Goal: Transaction & Acquisition: Purchase product/service

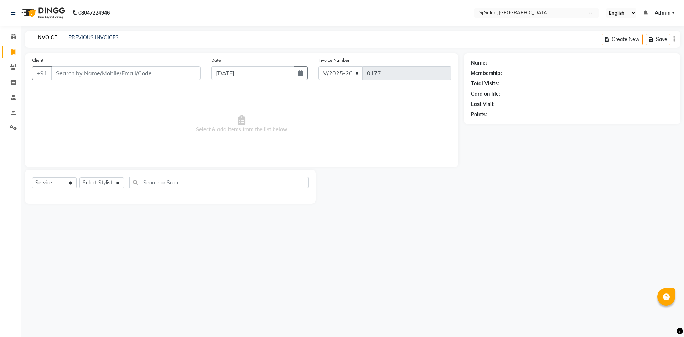
select select "8616"
select select "service"
click at [117, 72] on input "Client" at bounding box center [125, 73] width 149 height 14
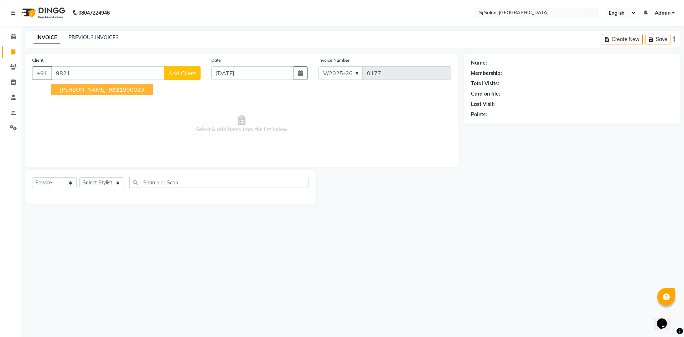
click at [129, 88] on ngb-highlight "9821 990023" at bounding box center [125, 89] width 37 height 7
type input "9821990023"
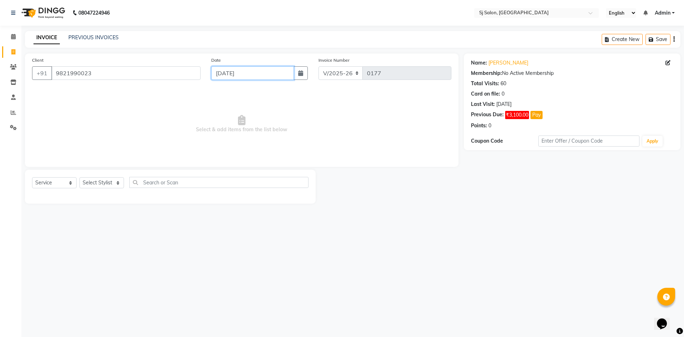
click at [275, 75] on input "[DATE]" at bounding box center [252, 73] width 83 height 14
select select "9"
select select "2025"
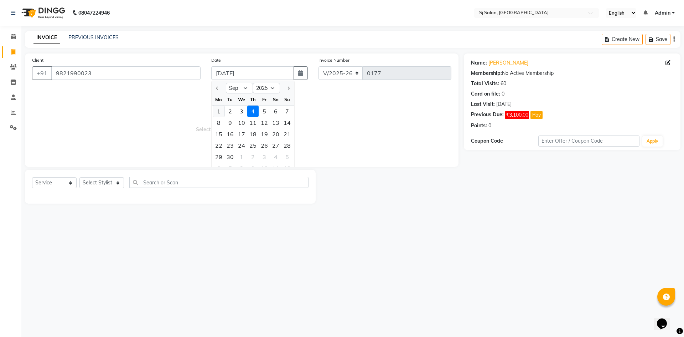
click at [220, 109] on div "1" at bounding box center [218, 110] width 11 height 11
type input "[DATE]"
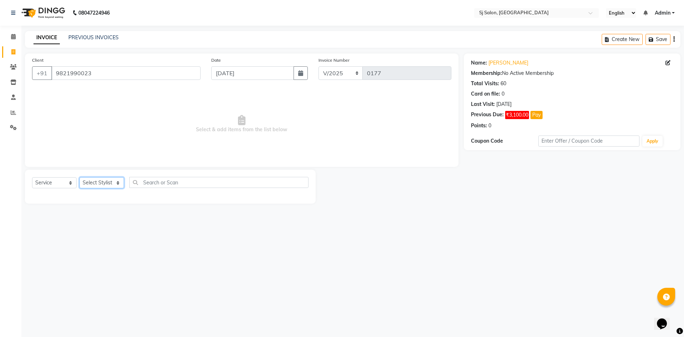
click at [117, 185] on select "Select Stylist [PERSON_NAME] [PERSON_NAME] [PERSON_NAME] [PERSON_NAME]" at bounding box center [101, 182] width 45 height 11
select select "86055"
click at [79, 177] on select "Select Stylist [PERSON_NAME] [PERSON_NAME] [PERSON_NAME] [PERSON_NAME]" at bounding box center [101, 182] width 45 height 11
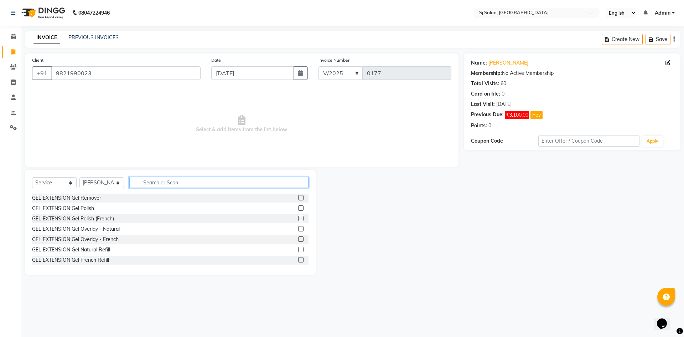
click at [146, 185] on input "text" at bounding box center [218, 182] width 179 height 11
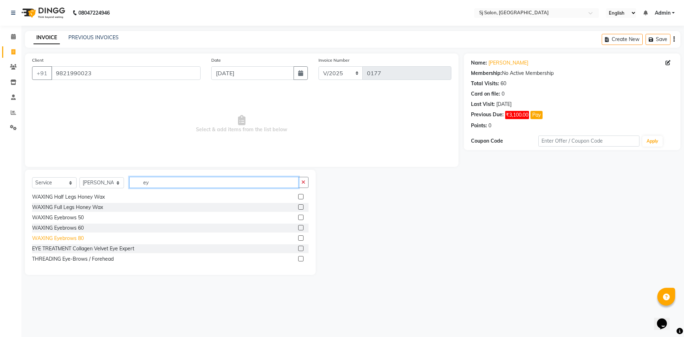
type input "ey"
click at [76, 240] on div "WAXING Eyebrows 80" at bounding box center [58, 237] width 52 height 7
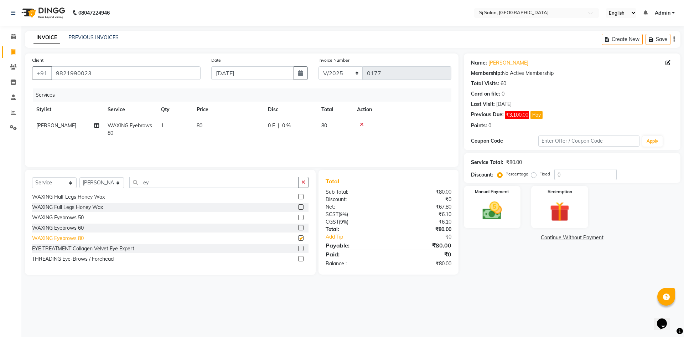
checkbox input "false"
click at [166, 123] on td "1" at bounding box center [175, 130] width 36 height 24
select select "86055"
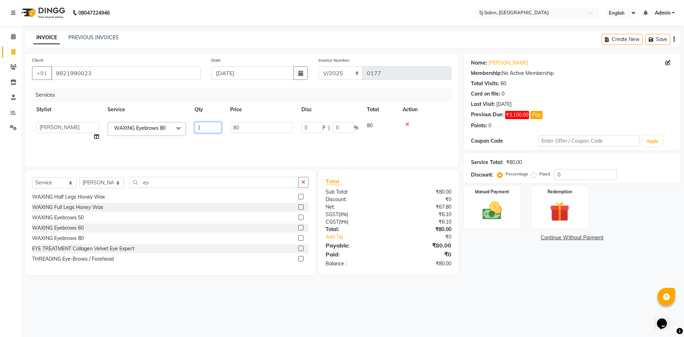
click at [203, 126] on input "1" at bounding box center [207, 127] width 27 height 11
type input "2"
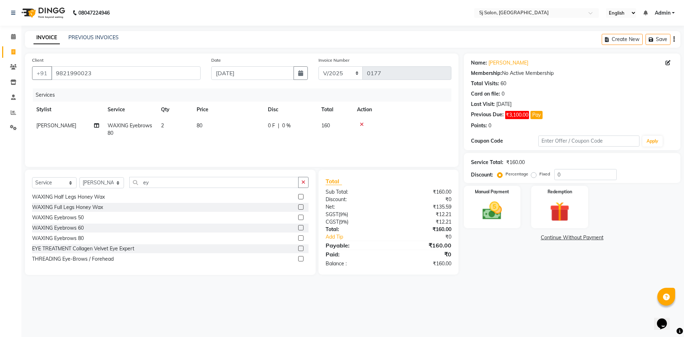
click at [373, 288] on div "08047224946 Select Location × Sj Salon, [GEOGRAPHIC_DATA] English ENGLISH Españ…" at bounding box center [342, 168] width 684 height 337
click at [62, 128] on span "[PERSON_NAME]" at bounding box center [56, 125] width 40 height 6
select select "86055"
click at [80, 128] on select "[PERSON_NAME] [PERSON_NAME] [PERSON_NAME] [PERSON_NAME]" at bounding box center [67, 127] width 63 height 11
select select "86054"
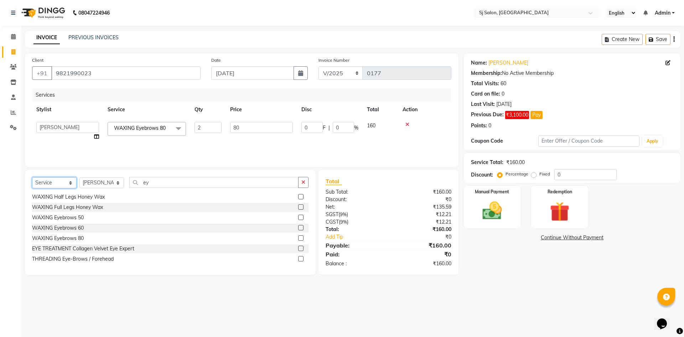
click at [73, 182] on select "Select Service Product Membership Package Voucher Prepaid Gift Card" at bounding box center [54, 182] width 45 height 11
click at [118, 181] on select "Select Stylist [PERSON_NAME] [PERSON_NAME] [PERSON_NAME] [PERSON_NAME]" at bounding box center [101, 182] width 45 height 11
select select "86054"
click at [79, 177] on select "Select Stylist [PERSON_NAME] [PERSON_NAME] [PERSON_NAME] [PERSON_NAME]" at bounding box center [101, 182] width 45 height 11
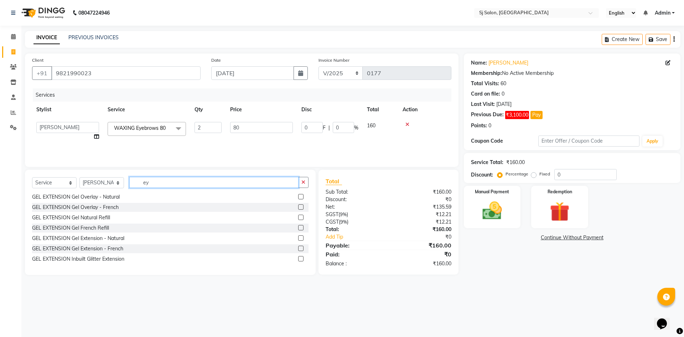
click at [157, 182] on input "ey" at bounding box center [213, 182] width 169 height 11
type input "e"
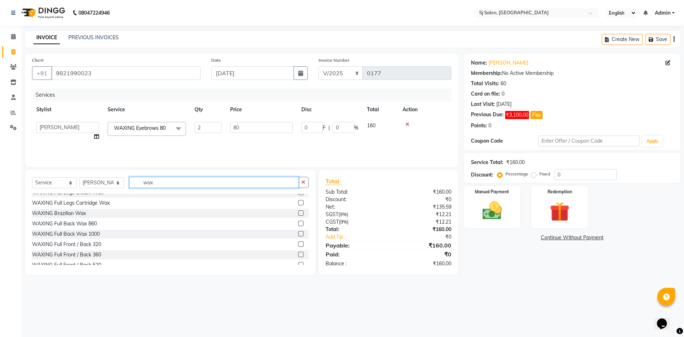
scroll to position [155, 0]
type input "wax"
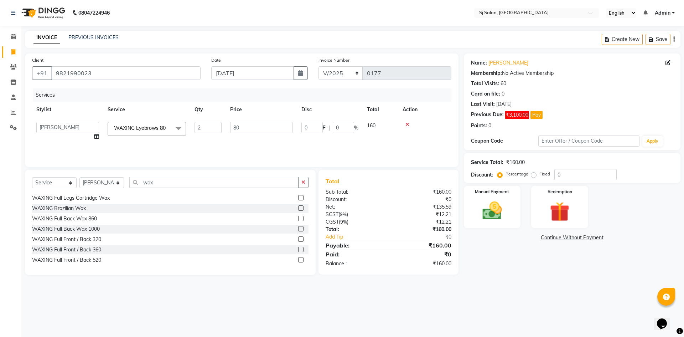
click at [103, 227] on div "WAXING Full Back Wax 1000" at bounding box center [170, 228] width 276 height 9
click at [298, 227] on label at bounding box center [300, 228] width 5 height 5
click at [298, 227] on input "checkbox" at bounding box center [300, 229] width 5 height 5
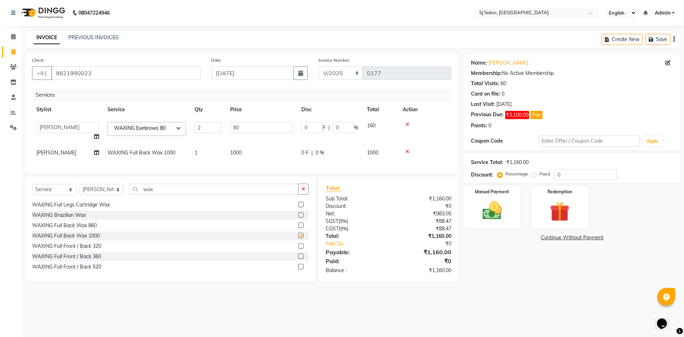
checkbox input "false"
click at [236, 150] on span "1000" at bounding box center [235, 152] width 11 height 6
select select "86054"
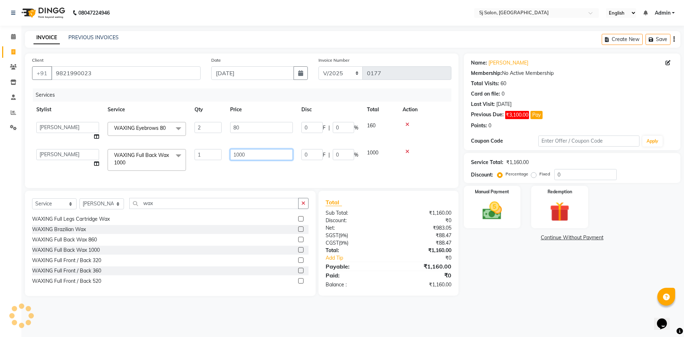
click at [242, 154] on input "1000" at bounding box center [261, 154] width 63 height 11
type input "1150"
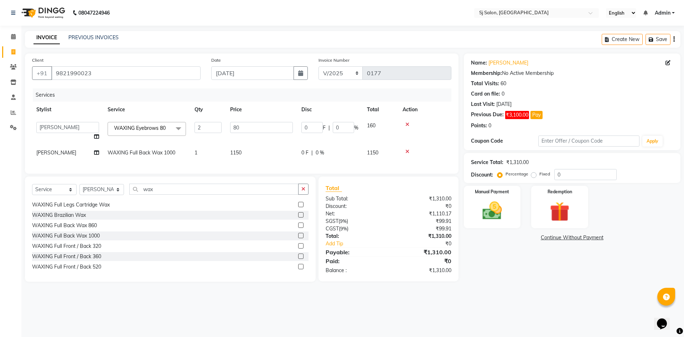
click at [499, 267] on div "Name: [PERSON_NAME] Membership: No Active Membership Total Visits: 60 Card on f…" at bounding box center [575, 167] width 222 height 228
click at [475, 304] on div "08047224946 Select Location × Sj Salon, [GEOGRAPHIC_DATA] English ENGLISH Españ…" at bounding box center [342, 168] width 684 height 337
click at [117, 194] on select "Select Stylist [PERSON_NAME] [PERSON_NAME] [PERSON_NAME] [PERSON_NAME]" at bounding box center [101, 189] width 45 height 11
select select "86039"
click at [79, 189] on select "Select Stylist [PERSON_NAME] [PERSON_NAME] [PERSON_NAME] [PERSON_NAME]" at bounding box center [101, 189] width 45 height 11
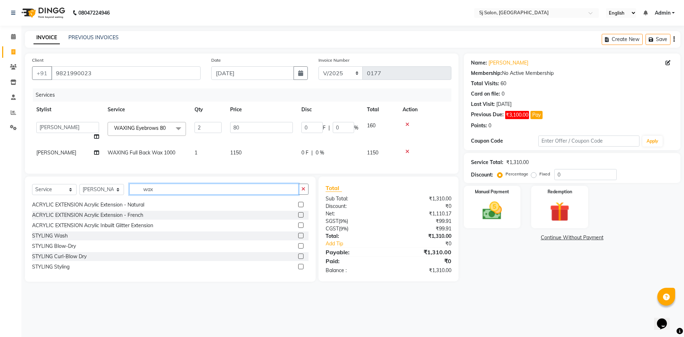
click at [162, 193] on input "wax" at bounding box center [213, 188] width 169 height 11
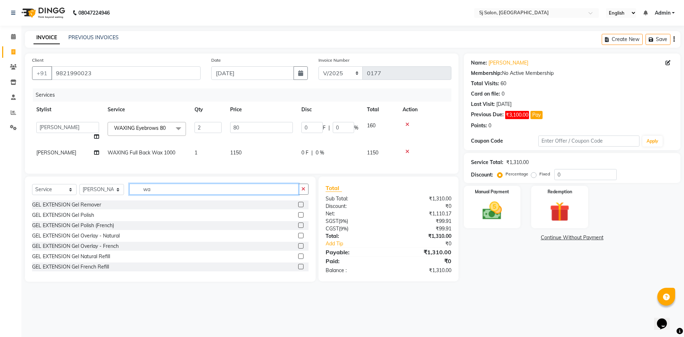
type input "w"
type input "wax"
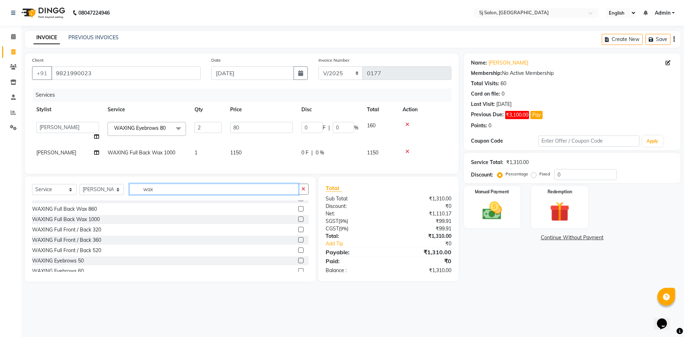
scroll to position [165, 0]
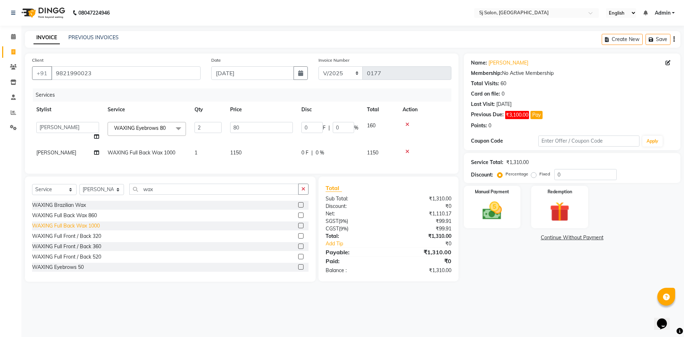
click at [90, 229] on div "WAXING Full Back Wax 1000" at bounding box center [66, 225] width 68 height 7
checkbox input "false"
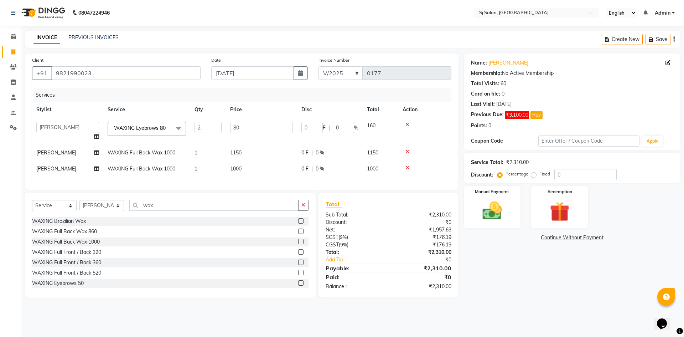
click at [243, 166] on td "1000" at bounding box center [261, 169] width 71 height 16
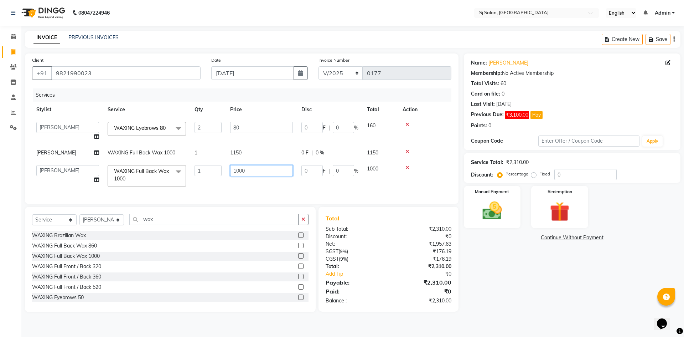
click at [245, 169] on input "1000" at bounding box center [261, 170] width 63 height 11
type input "1"
type input "860"
click at [483, 286] on div "Name: [PERSON_NAME] Membership: No Active Membership Total Visits: 60 Card on f…" at bounding box center [575, 182] width 222 height 258
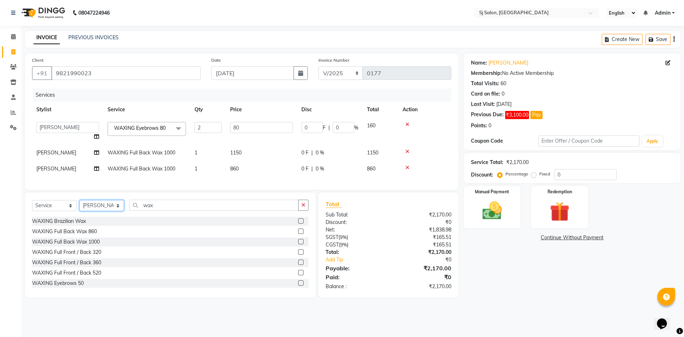
click at [119, 211] on select "Select Stylist [PERSON_NAME] [PERSON_NAME] [PERSON_NAME] [PERSON_NAME]" at bounding box center [101, 205] width 45 height 11
select select "86054"
click at [79, 205] on select "Select Stylist [PERSON_NAME] [PERSON_NAME] [PERSON_NAME] [PERSON_NAME]" at bounding box center [101, 205] width 45 height 11
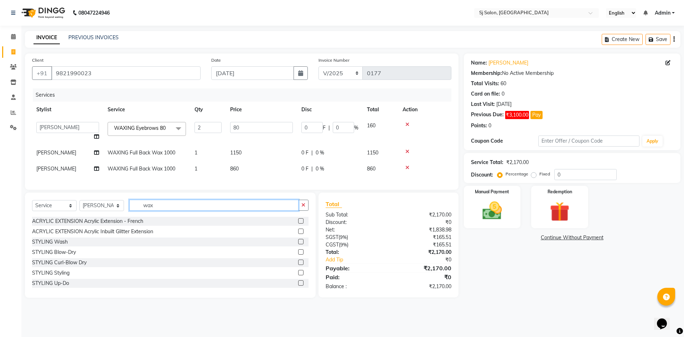
click at [167, 208] on input "wax" at bounding box center [213, 204] width 169 height 11
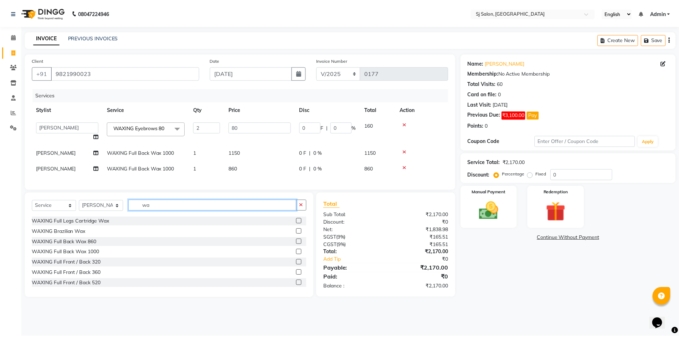
scroll to position [0, 0]
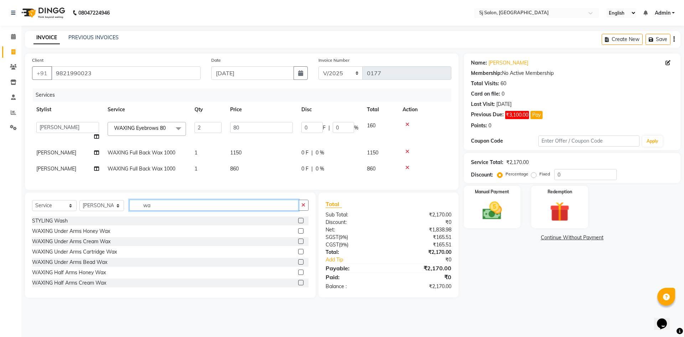
type input "w"
type input "gel"
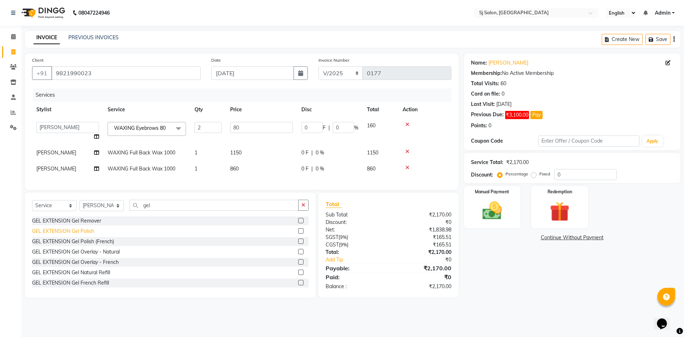
click at [80, 235] on div "GEL EXTENSION Gel Polish" at bounding box center [63, 230] width 62 height 7
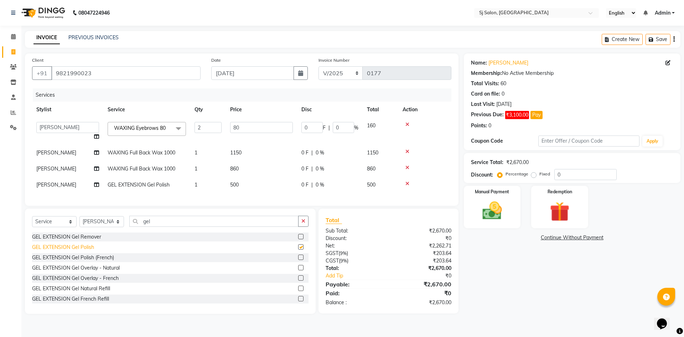
checkbox input "false"
click at [58, 186] on span "[PERSON_NAME]" at bounding box center [56, 184] width 40 height 6
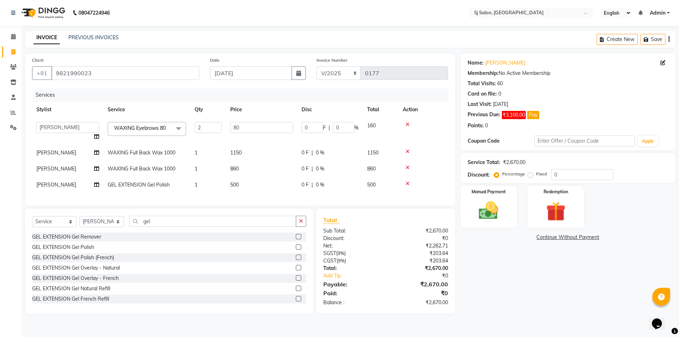
select select "86054"
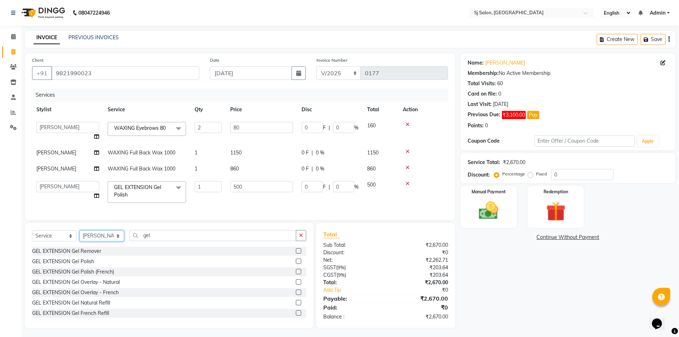
click at [104, 241] on select "Select Stylist [PERSON_NAME] [PERSON_NAME] [PERSON_NAME] [PERSON_NAME]" at bounding box center [101, 235] width 45 height 11
select select "86039"
click at [79, 235] on select "Select Stylist [PERSON_NAME] [PERSON_NAME] [PERSON_NAME] [PERSON_NAME]" at bounding box center [101, 235] width 45 height 11
click at [161, 240] on input "gel" at bounding box center [212, 235] width 167 height 11
click at [82, 265] on div "GEL EXTENSION Gel Polish" at bounding box center [63, 261] width 62 height 7
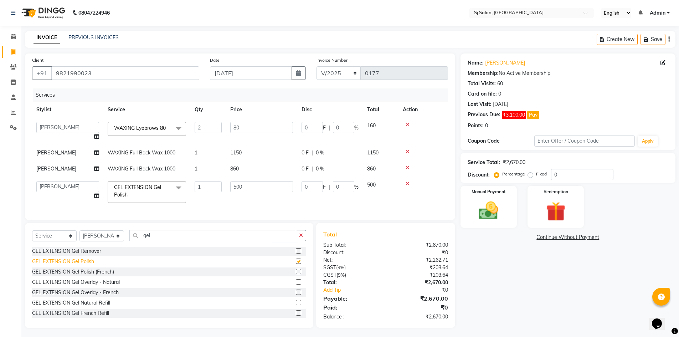
checkbox input "false"
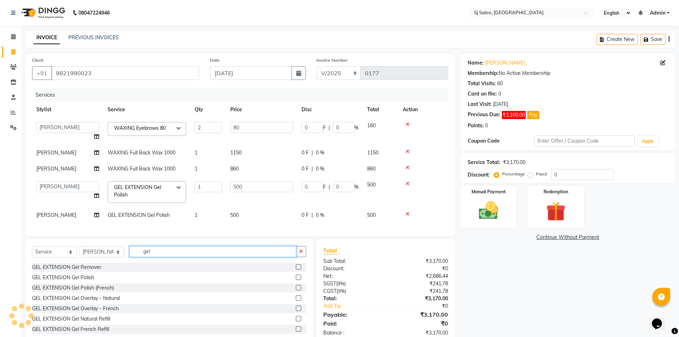
click at [152, 254] on input "gel" at bounding box center [212, 251] width 167 height 11
type input "g"
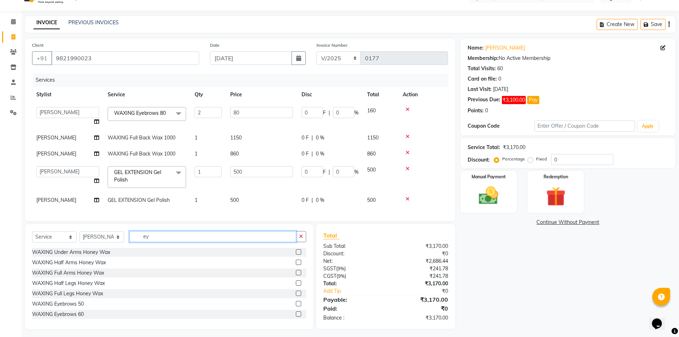
scroll to position [23, 0]
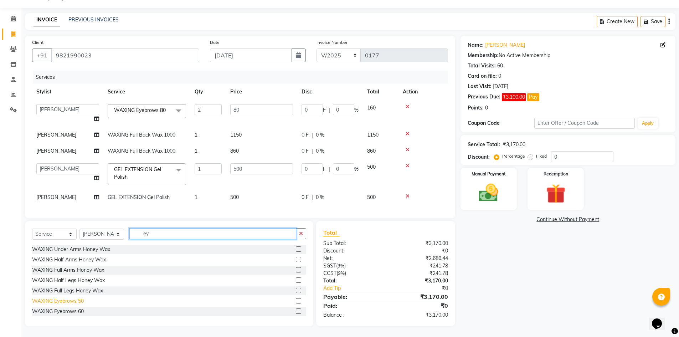
type input "ey"
click at [80, 299] on div "WAXING Eyebrows 50" at bounding box center [58, 300] width 52 height 7
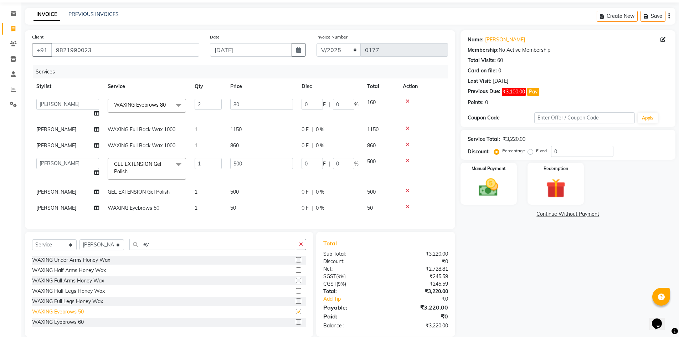
checkbox input "false"
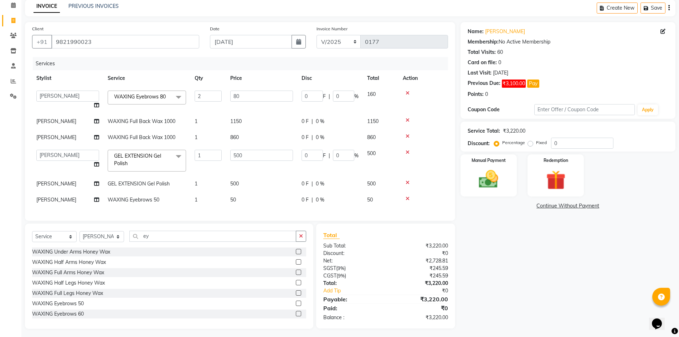
scroll to position [39, 0]
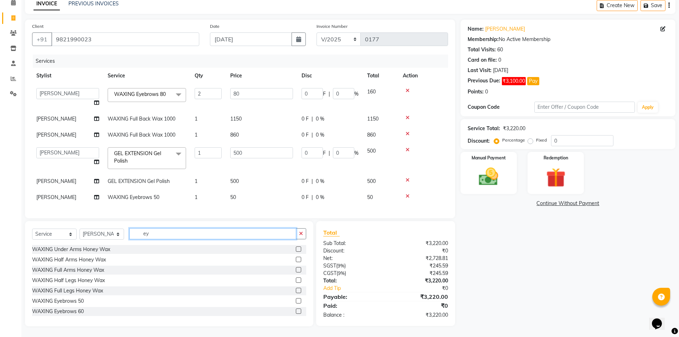
click at [177, 233] on input "ey" at bounding box center [212, 233] width 167 height 11
click at [563, 232] on div "Name: [PERSON_NAME] Membership: No Active Membership Total Visits: 60 Card on f…" at bounding box center [570, 173] width 220 height 306
click at [249, 147] on input "500" at bounding box center [261, 152] width 63 height 11
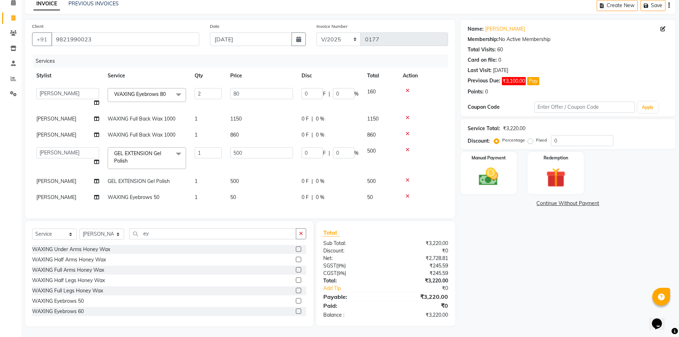
scroll to position [25, 0]
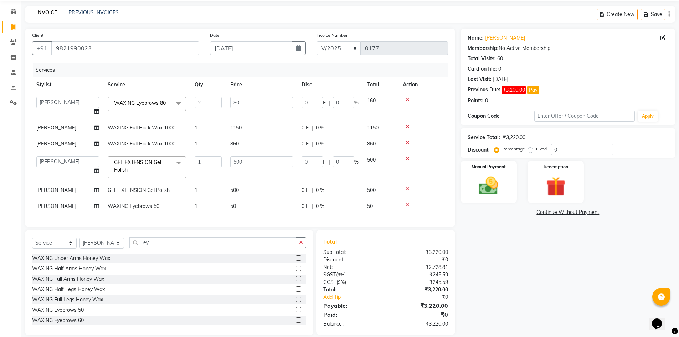
click at [577, 262] on div "Name: [PERSON_NAME] Membership: No Active Membership Total Visits: 60 Card on f…" at bounding box center [570, 181] width 220 height 306
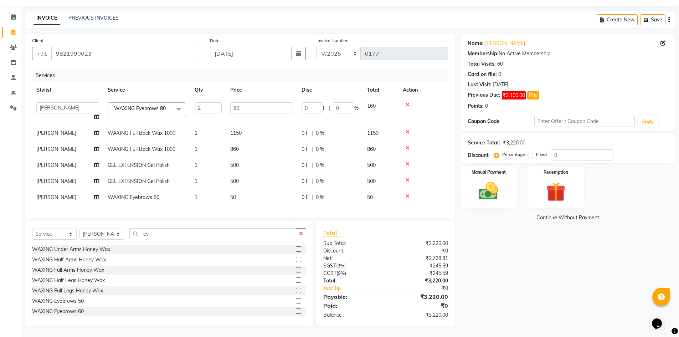
click at [577, 262] on div "Name: [PERSON_NAME] Membership: No Active Membership Total Visits: 60 Card on f…" at bounding box center [570, 180] width 220 height 292
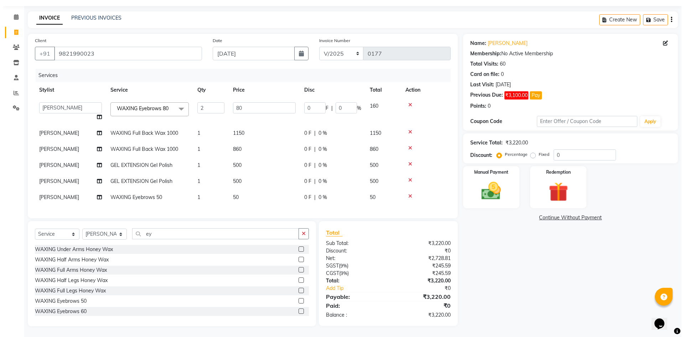
scroll to position [0, 0]
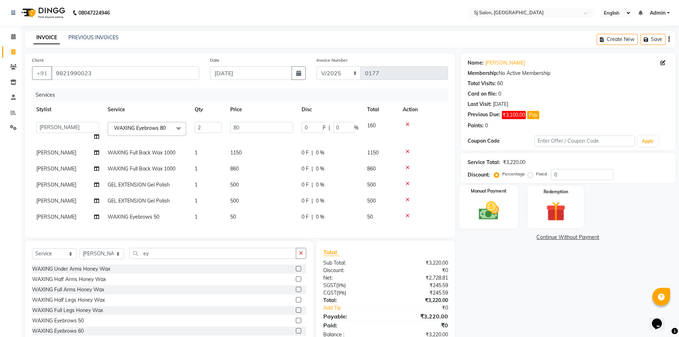
click at [485, 214] on img at bounding box center [488, 210] width 33 height 23
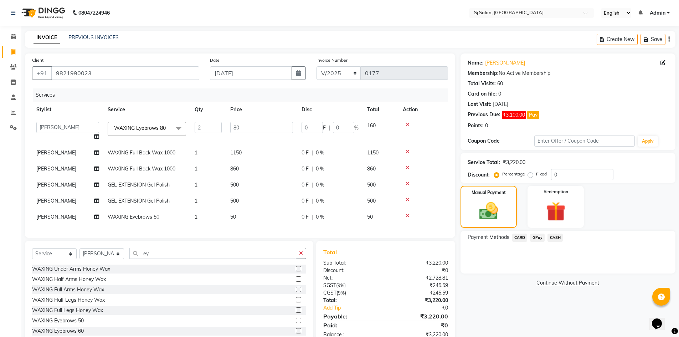
click at [528, 305] on div "Name: [PERSON_NAME] Membership: No Active Membership Total Visits: 60 Card on f…" at bounding box center [570, 199] width 220 height 292
click at [528, 304] on div "Name: [PERSON_NAME] Membership: No Active Membership Total Visits: 60 Card on f…" at bounding box center [570, 199] width 220 height 292
click at [259, 129] on input "80" at bounding box center [261, 127] width 63 height 11
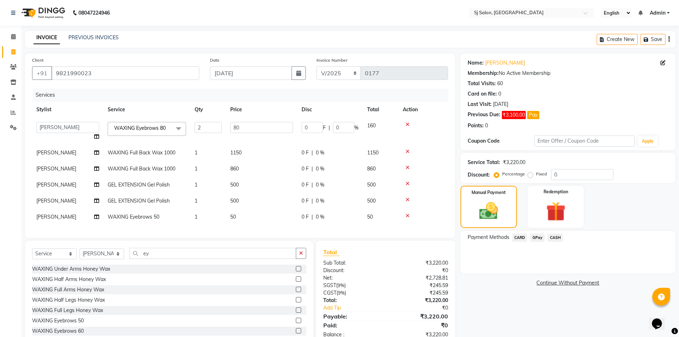
click at [524, 311] on div "Name: [PERSON_NAME] Membership: No Active Membership Total Visits: 60 Card on f…" at bounding box center [570, 199] width 220 height 292
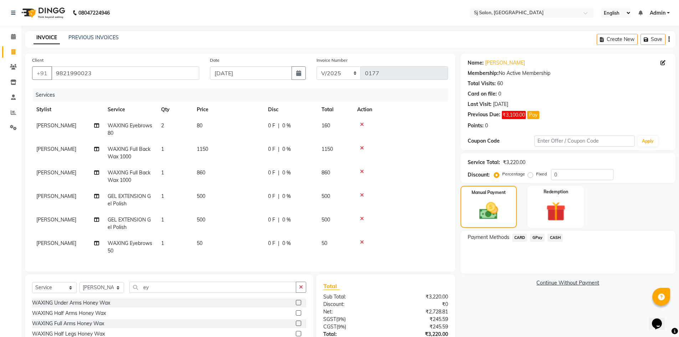
click at [524, 311] on div "Name: [PERSON_NAME] Membership: No Active Membership Total Visits: 60 Card on f…" at bounding box center [570, 216] width 220 height 326
click at [485, 210] on img at bounding box center [488, 210] width 32 height 22
click at [540, 236] on span "GPay" at bounding box center [537, 237] width 15 height 8
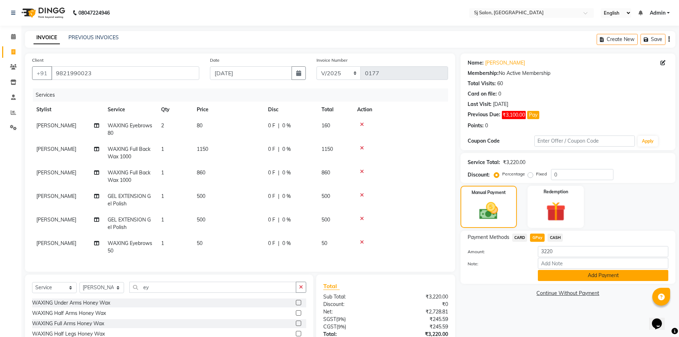
click at [557, 274] on button "Add Payment" at bounding box center [602, 275] width 130 height 11
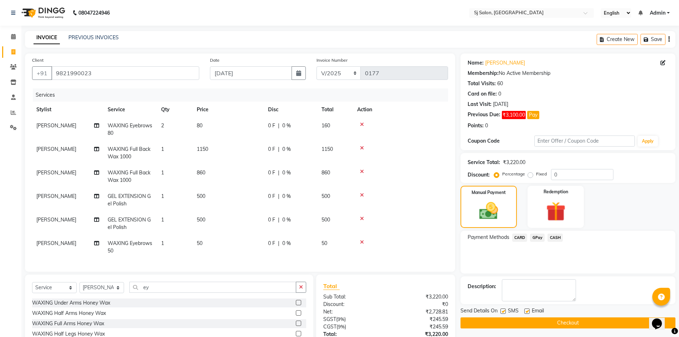
click at [504, 310] on label at bounding box center [502, 310] width 5 height 5
click at [504, 310] on input "checkbox" at bounding box center [502, 311] width 5 height 5
checkbox input "false"
click at [506, 321] on button "Checkout" at bounding box center [567, 322] width 215 height 11
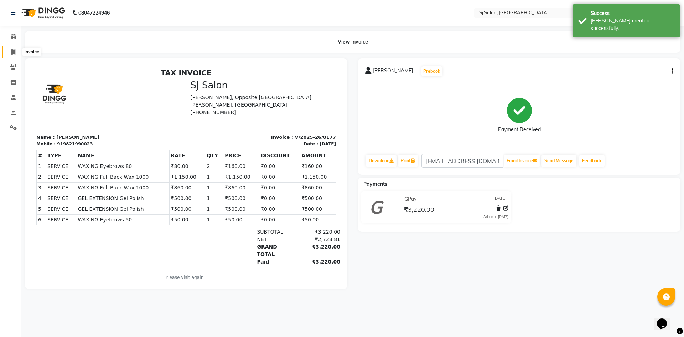
click at [15, 49] on icon at bounding box center [13, 51] width 4 height 5
select select "8616"
select select "service"
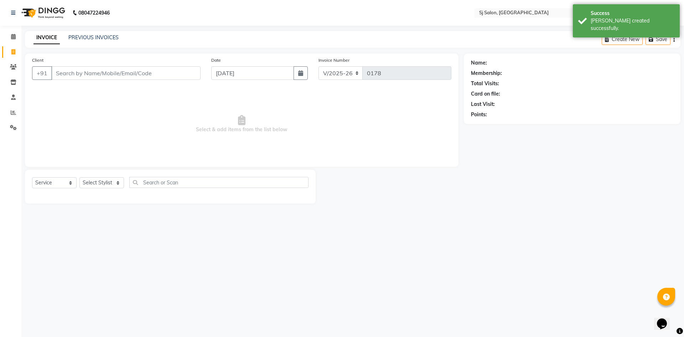
click at [63, 72] on input "Client" at bounding box center [125, 73] width 149 height 14
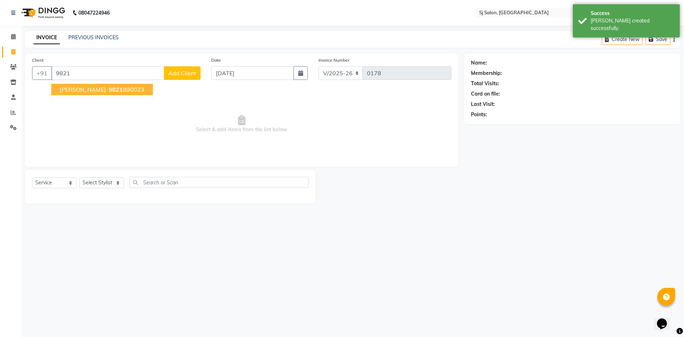
click at [72, 87] on span "[PERSON_NAME]" at bounding box center [83, 89] width 46 height 7
type input "9821990023"
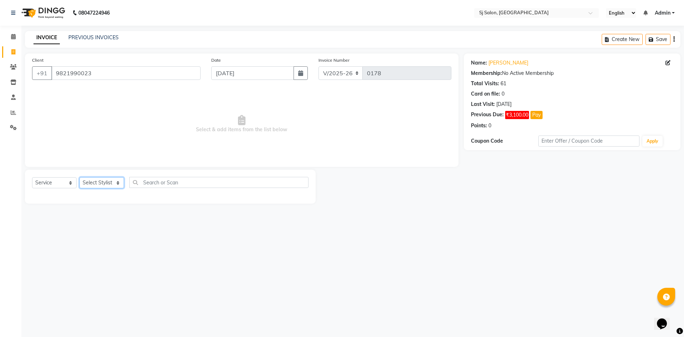
click at [113, 182] on select "Select Stylist [PERSON_NAME] [PERSON_NAME] [PERSON_NAME] [PERSON_NAME]" at bounding box center [101, 182] width 45 height 11
click at [119, 181] on select "Select Stylist [PERSON_NAME] [PERSON_NAME] [PERSON_NAME] [PERSON_NAME]" at bounding box center [101, 182] width 45 height 11
select select "86054"
click at [79, 177] on select "Select Stylist [PERSON_NAME] [PERSON_NAME] [PERSON_NAME] [PERSON_NAME]" at bounding box center [101, 182] width 45 height 11
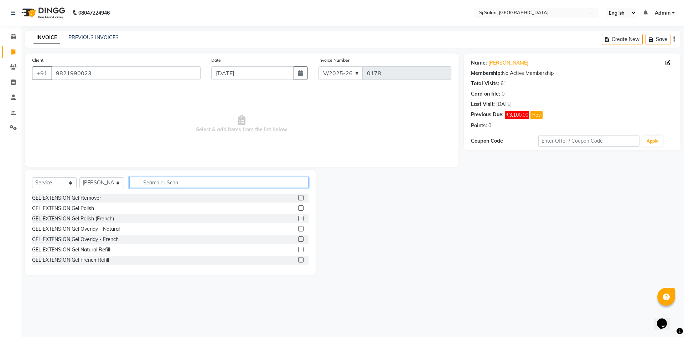
click at [176, 182] on input "text" at bounding box center [218, 182] width 179 height 11
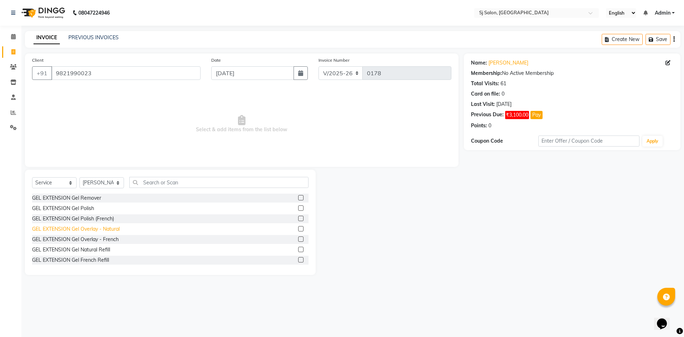
click at [105, 230] on div "GEL EXTENSION Gel Overlay - Natural" at bounding box center [76, 228] width 88 height 7
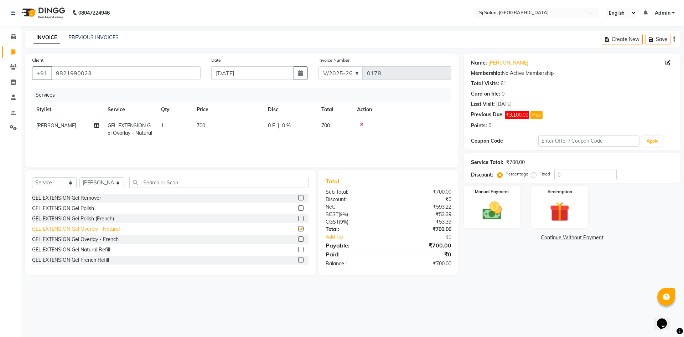
checkbox input "false"
click at [66, 128] on span "[PERSON_NAME]" at bounding box center [56, 125] width 40 height 6
select select "86054"
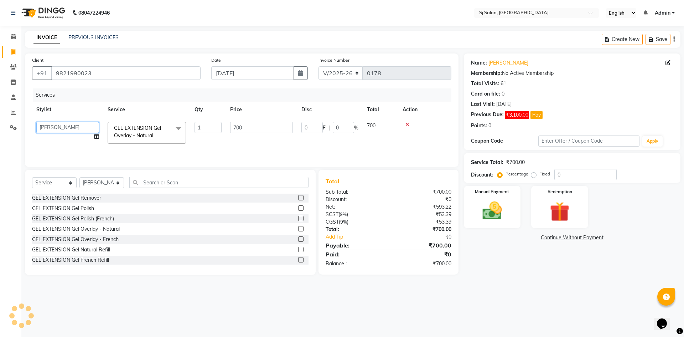
click at [76, 126] on select "[PERSON_NAME] [PERSON_NAME] [PERSON_NAME] [PERSON_NAME]" at bounding box center [67, 127] width 63 height 11
select select "86055"
click at [171, 130] on span "GEL EXTENSION Gel Overlay - Natural x" at bounding box center [143, 131] width 63 height 15
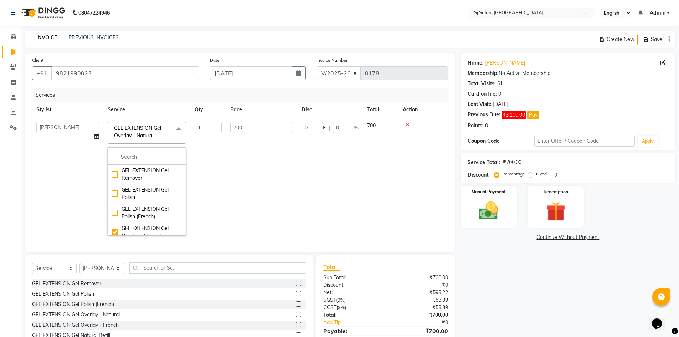
click at [179, 128] on span at bounding box center [178, 129] width 14 height 14
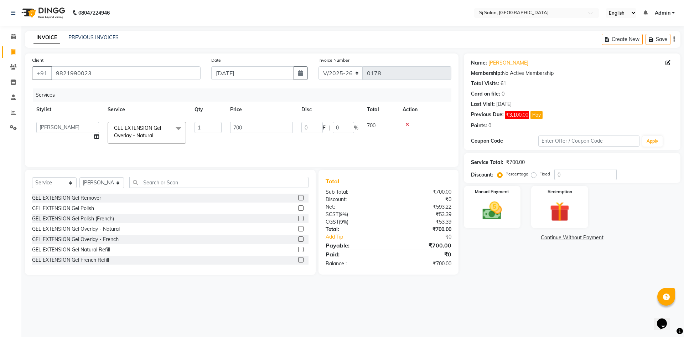
click at [179, 128] on span at bounding box center [178, 129] width 14 height 14
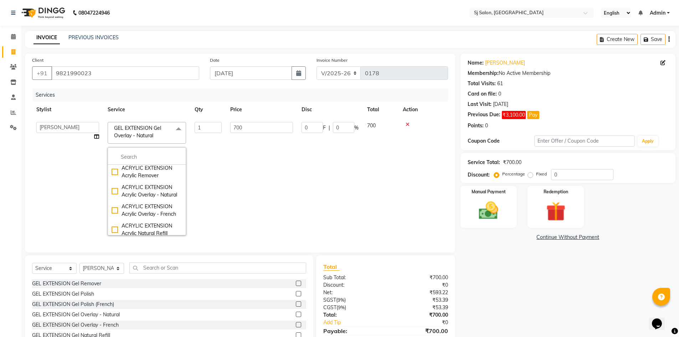
scroll to position [257, 0]
click at [139, 156] on input "multiselect-search" at bounding box center [146, 156] width 71 height 7
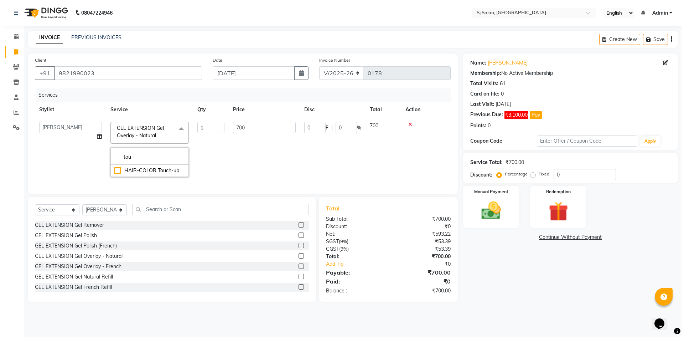
scroll to position [0, 0]
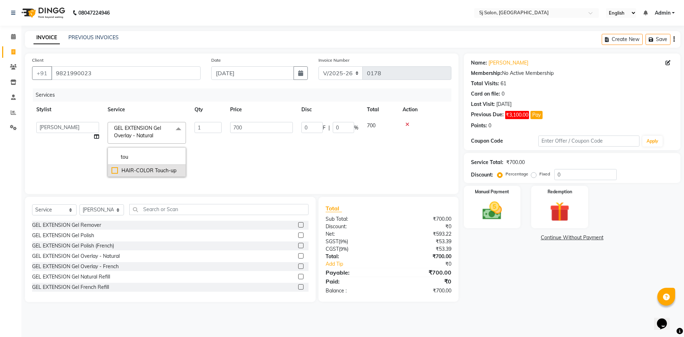
type input "tou"
click at [142, 168] on div "HAIR-COLOR Touch-up" at bounding box center [146, 170] width 71 height 7
checkbox input "true"
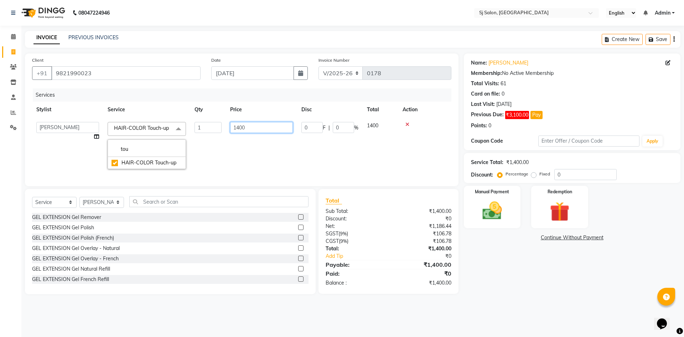
click at [249, 127] on input "1400" at bounding box center [261, 127] width 63 height 11
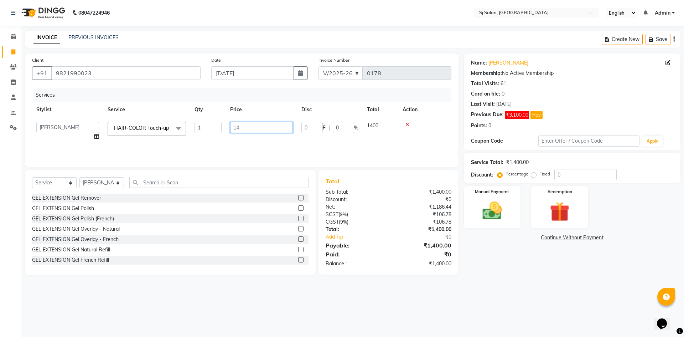
type input "1"
type input "1875"
click at [566, 274] on div "Name: [PERSON_NAME] Membership: No Active Membership Total Visits: 61 Card on f…" at bounding box center [575, 163] width 222 height 221
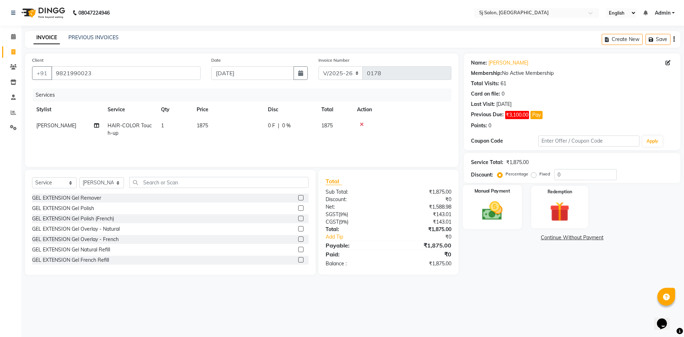
click at [483, 208] on img at bounding box center [491, 211] width 33 height 24
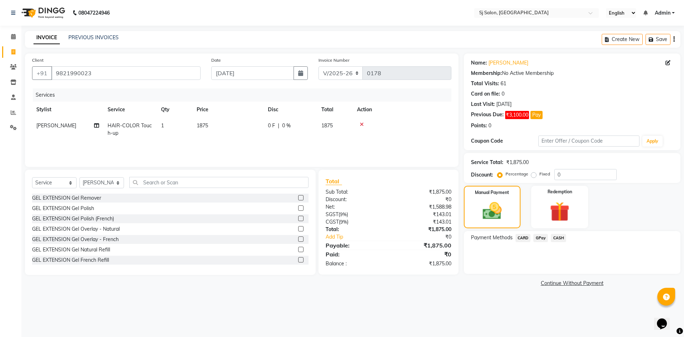
click at [524, 238] on span "CARD" at bounding box center [522, 238] width 15 height 8
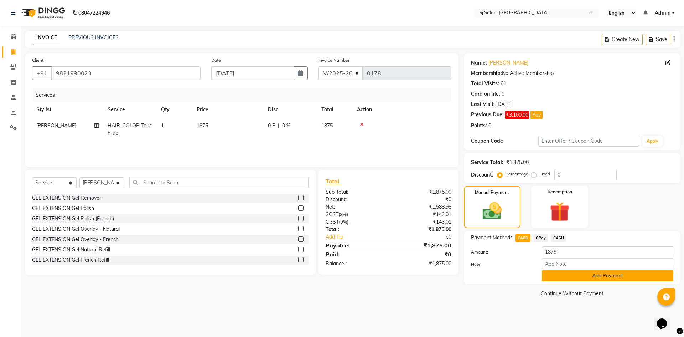
click at [558, 275] on button "Add Payment" at bounding box center [607, 275] width 131 height 11
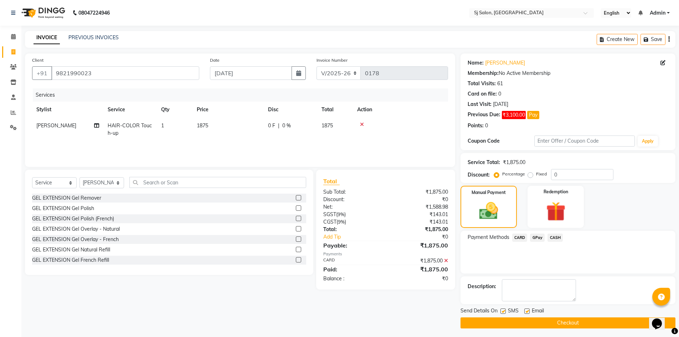
click at [504, 310] on label at bounding box center [502, 310] width 5 height 5
click at [504, 310] on input "checkbox" at bounding box center [502, 311] width 5 height 5
checkbox input "false"
click at [507, 321] on button "Checkout" at bounding box center [567, 322] width 215 height 11
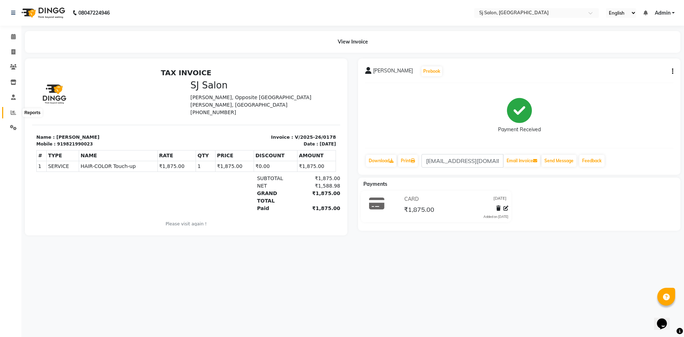
click at [15, 113] on icon at bounding box center [13, 112] width 5 height 5
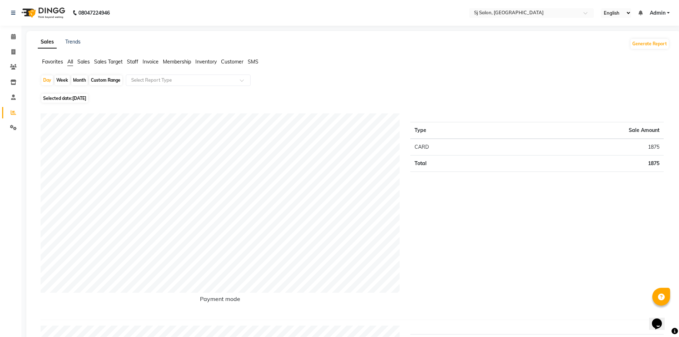
click at [83, 60] on span "Sales" at bounding box center [83, 61] width 12 height 6
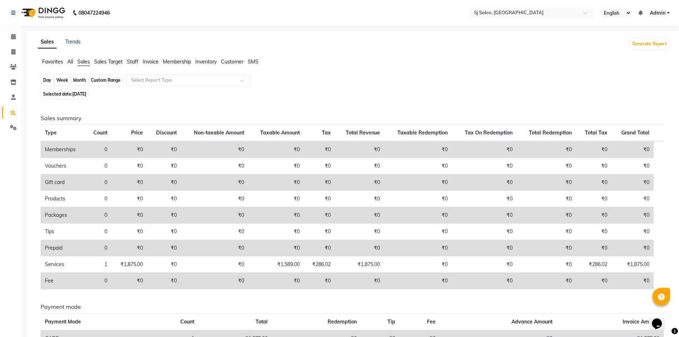
click at [45, 79] on div "Day" at bounding box center [47, 80] width 12 height 10
select select "9"
select select "2025"
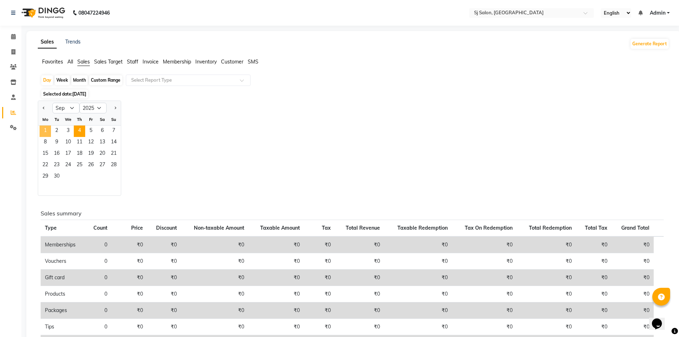
click at [48, 129] on span "1" at bounding box center [45, 130] width 11 height 11
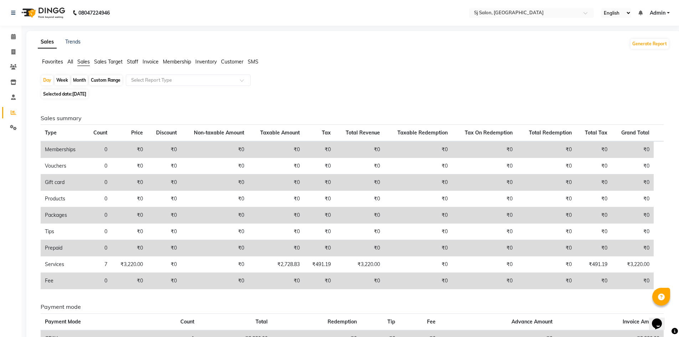
click at [360, 72] on app-reports "Favorites All Sales Sales Target Staff Invoice Membership Inventory Customer SM…" at bounding box center [353, 212] width 640 height 308
click at [88, 91] on span "Selected date: [DATE]" at bounding box center [64, 93] width 47 height 9
select select "9"
select select "2025"
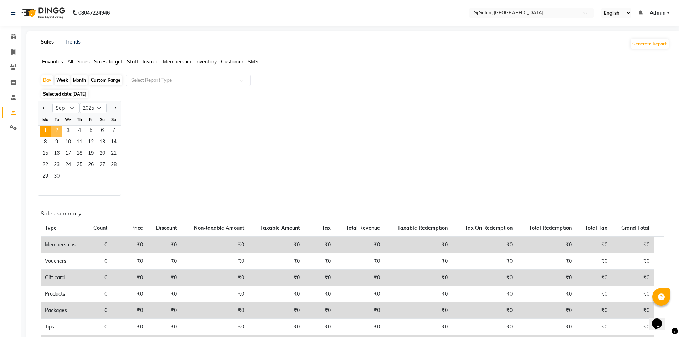
click at [59, 131] on span "2" at bounding box center [56, 130] width 11 height 11
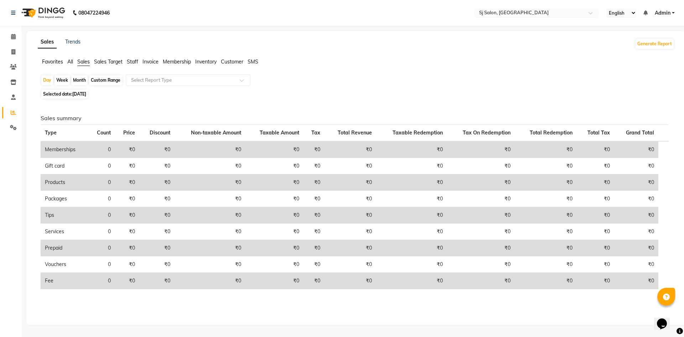
click at [281, 65] on ul "Favorites All Sales Sales Target Staff Invoice Membership Inventory Customer SMS" at bounding box center [356, 62] width 636 height 8
click at [76, 93] on span "[DATE]" at bounding box center [79, 93] width 14 height 5
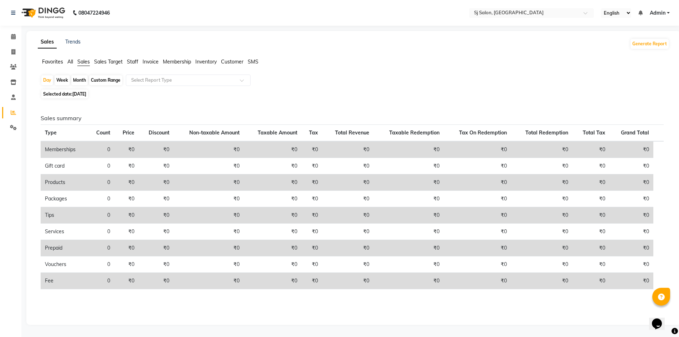
select select "9"
select select "2025"
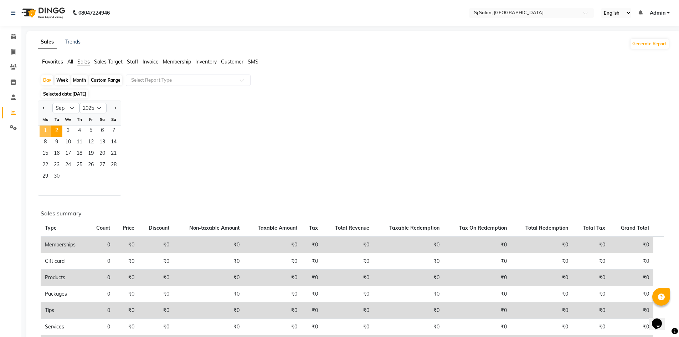
click at [45, 131] on span "1" at bounding box center [45, 130] width 11 height 11
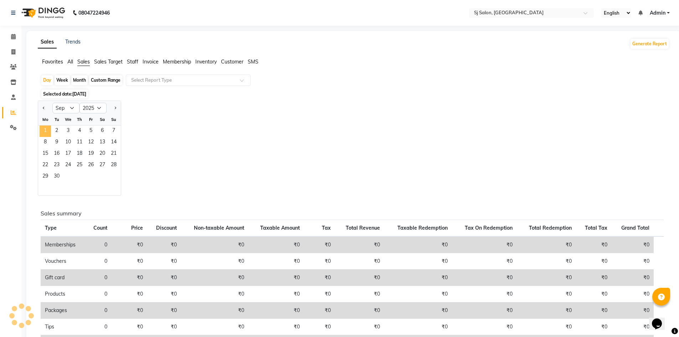
click at [45, 131] on span "1" at bounding box center [45, 130] width 11 height 11
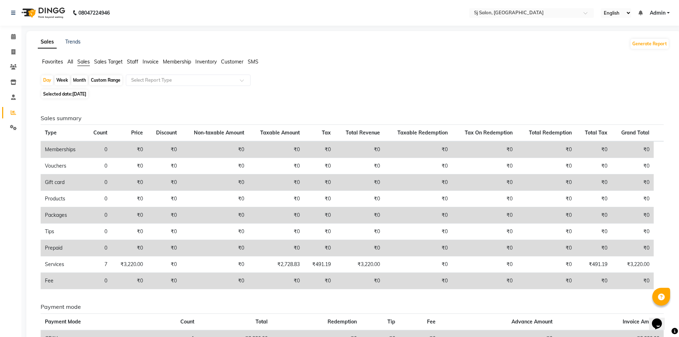
click at [85, 93] on span "[DATE]" at bounding box center [79, 93] width 14 height 5
select select "9"
select select "2025"
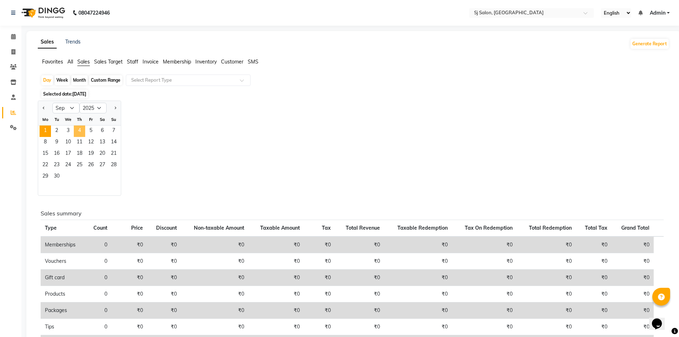
click at [83, 132] on span "4" at bounding box center [79, 130] width 11 height 11
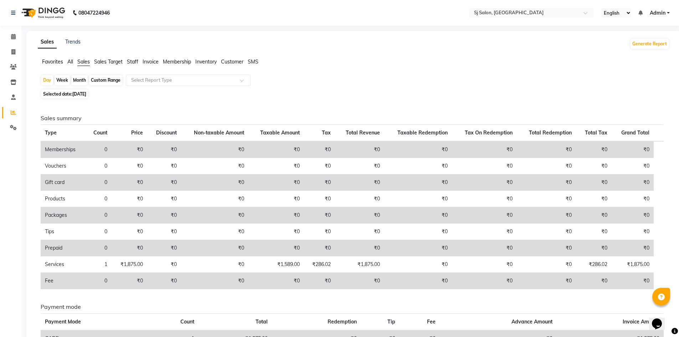
scroll to position [48, 0]
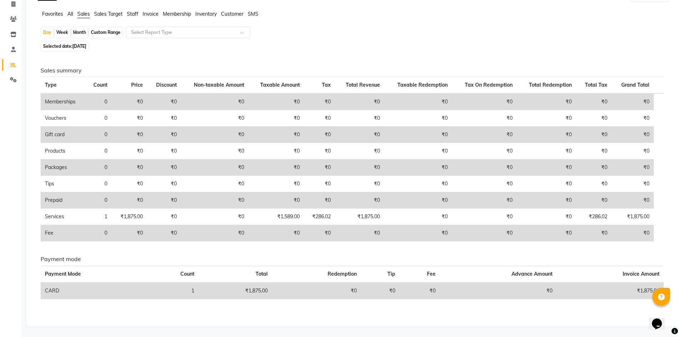
click at [147, 15] on span "Invoice" at bounding box center [150, 14] width 16 height 6
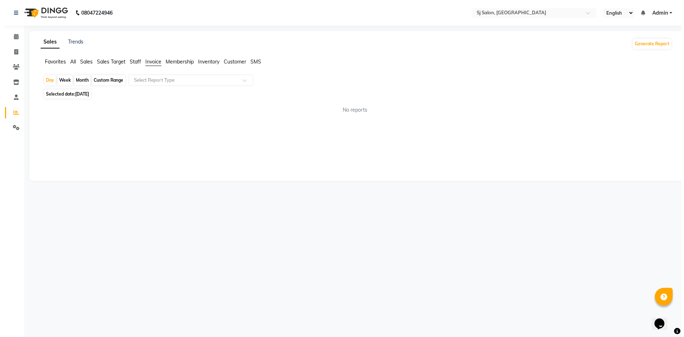
scroll to position [0, 0]
click at [175, 82] on input "text" at bounding box center [181, 80] width 103 height 7
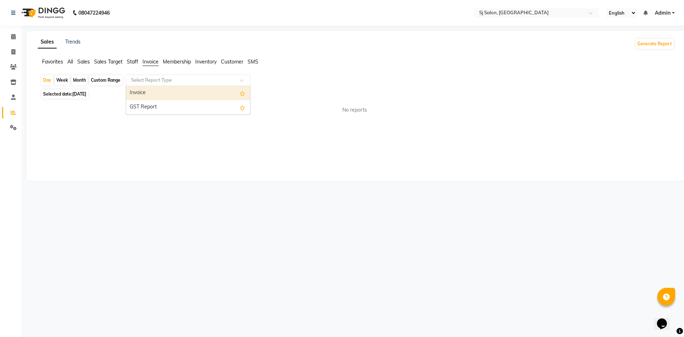
click at [161, 94] on div "Invoice" at bounding box center [188, 93] width 124 height 14
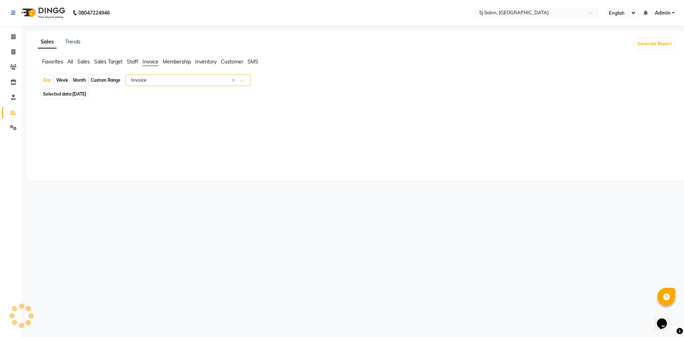
select select "pdf"
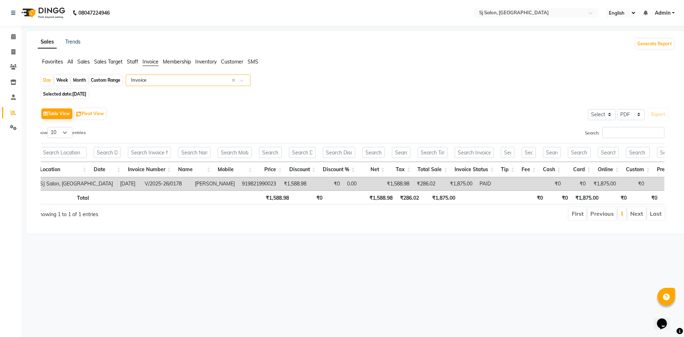
scroll to position [0, 5]
click at [85, 114] on button "Pivot View" at bounding box center [89, 113] width 31 height 11
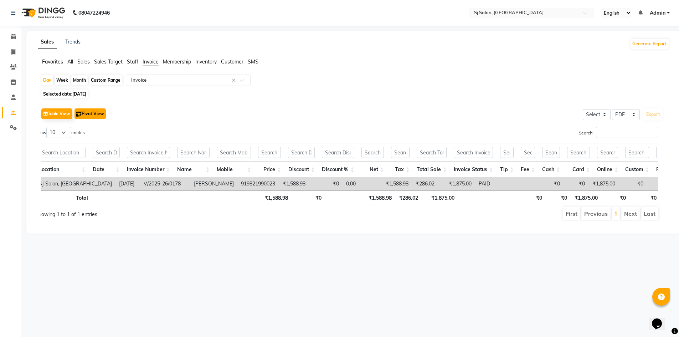
select select "csv"
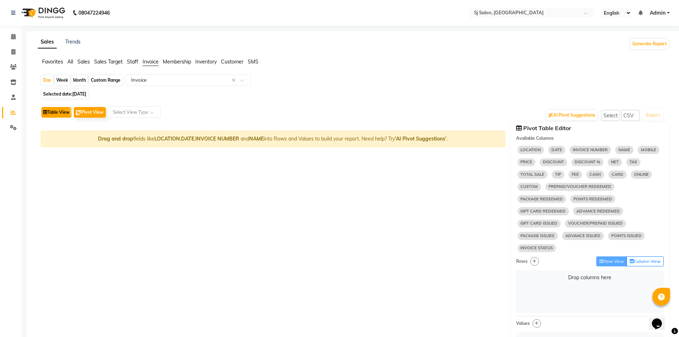
click at [61, 112] on button "Table View" at bounding box center [56, 112] width 30 height 11
select select "pdf"
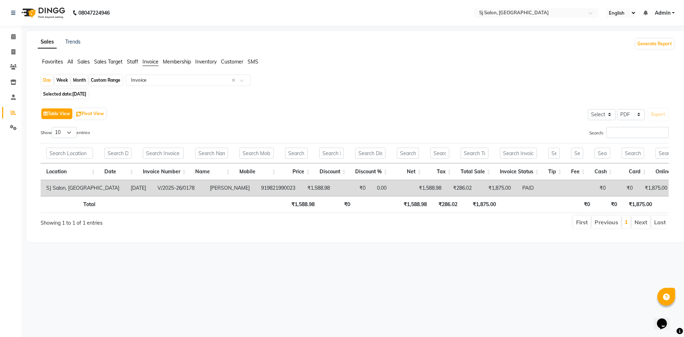
scroll to position [0, 650]
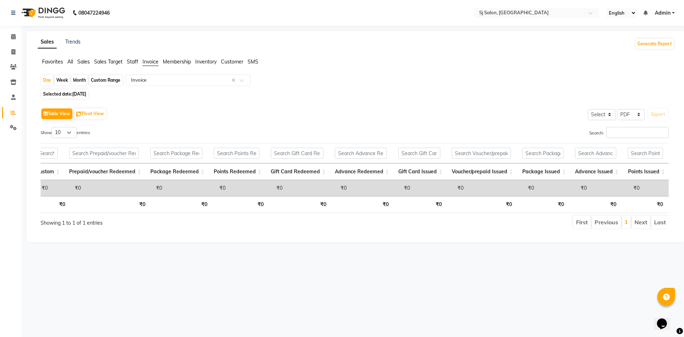
click at [664, 170] on th "Points Issued" at bounding box center [645, 171] width 46 height 17
click at [661, 175] on th "Points Issued" at bounding box center [645, 171] width 46 height 17
click at [639, 113] on select "Select CSV PDF" at bounding box center [631, 114] width 28 height 11
click at [532, 115] on div "Table View Pivot View Select Select CSV PDF Export" at bounding box center [355, 113] width 628 height 15
click at [649, 42] on button "Generate Report" at bounding box center [654, 44] width 38 height 10
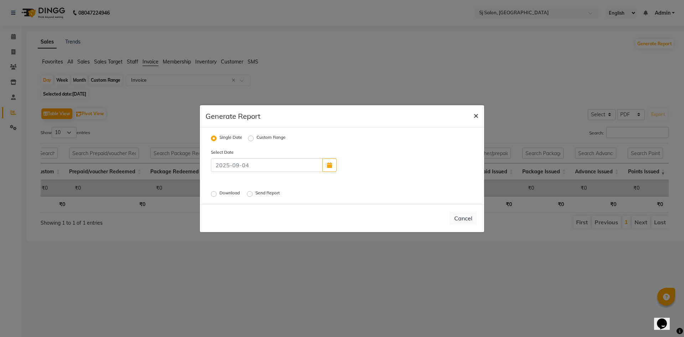
click at [474, 113] on span "×" at bounding box center [475, 115] width 5 height 11
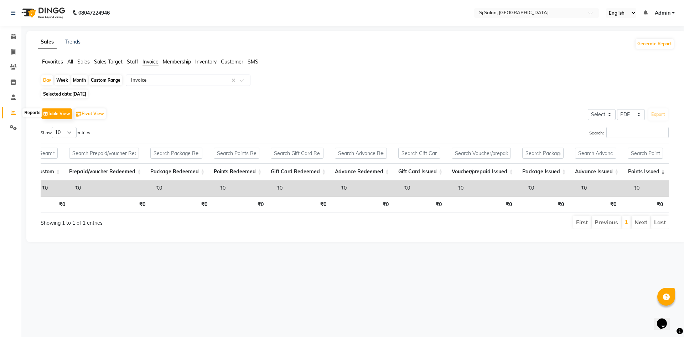
click at [12, 114] on icon at bounding box center [13, 112] width 5 height 5
click at [14, 50] on icon at bounding box center [13, 51] width 4 height 5
select select "service"
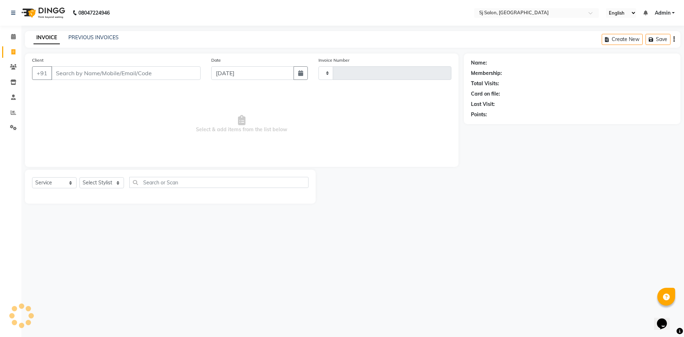
type input "0179"
select select "8616"
click at [76, 71] on input "Client" at bounding box center [125, 73] width 149 height 14
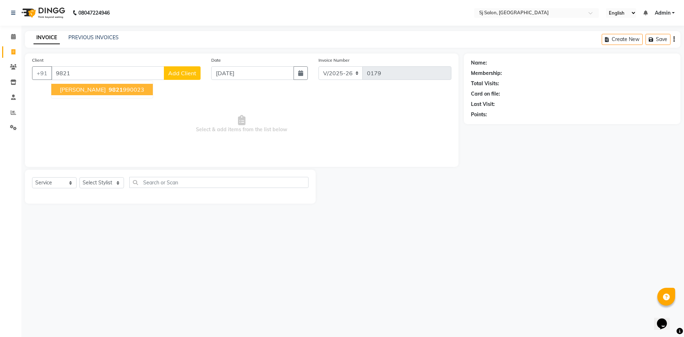
click at [88, 89] on span "[PERSON_NAME]" at bounding box center [83, 89] width 46 height 7
type input "9821990023"
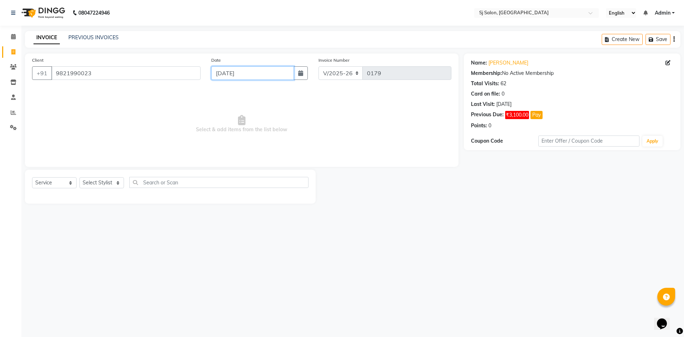
click at [268, 75] on input "[DATE]" at bounding box center [252, 73] width 83 height 14
select select "9"
select select "2025"
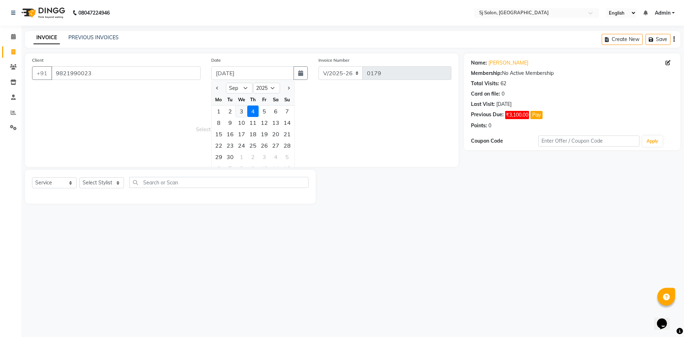
click at [239, 111] on div "3" at bounding box center [241, 110] width 11 height 11
type input "[DATE]"
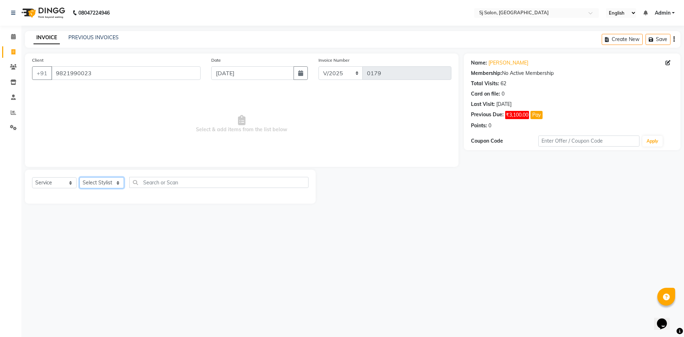
click at [114, 182] on select "Select Stylist [PERSON_NAME] [PERSON_NAME] [PERSON_NAME] [PERSON_NAME]" at bounding box center [101, 182] width 45 height 11
select select "86054"
click at [79, 177] on select "Select Stylist [PERSON_NAME] [PERSON_NAME] [PERSON_NAME] [PERSON_NAME]" at bounding box center [101, 182] width 45 height 11
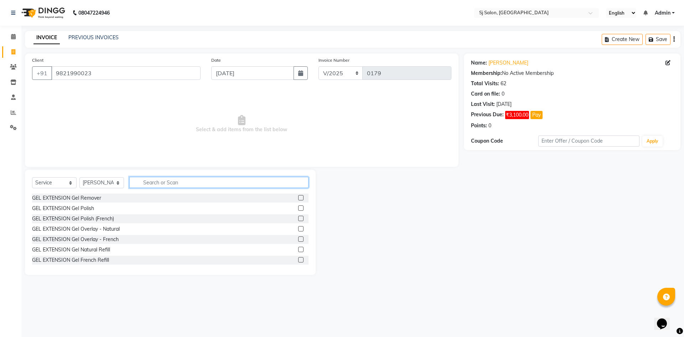
click at [181, 182] on input "text" at bounding box center [218, 182] width 179 height 11
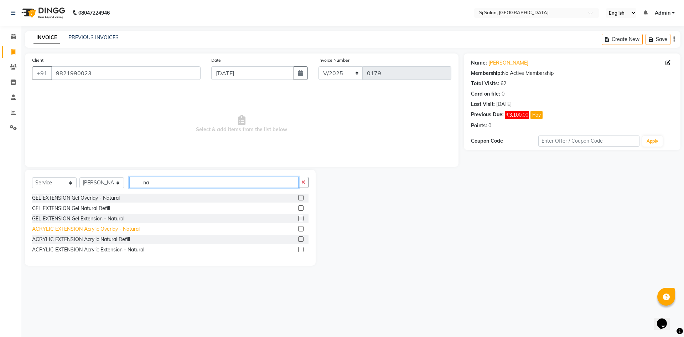
type input "na"
click at [107, 230] on div "ACRYLIC EXTENSION Acrylic Overlay - Natural" at bounding box center [86, 228] width 108 height 7
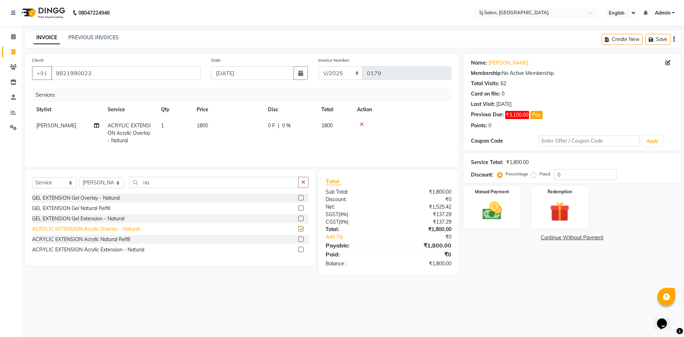
checkbox input "false"
click at [326, 125] on span "1800" at bounding box center [326, 125] width 11 height 6
select select "86054"
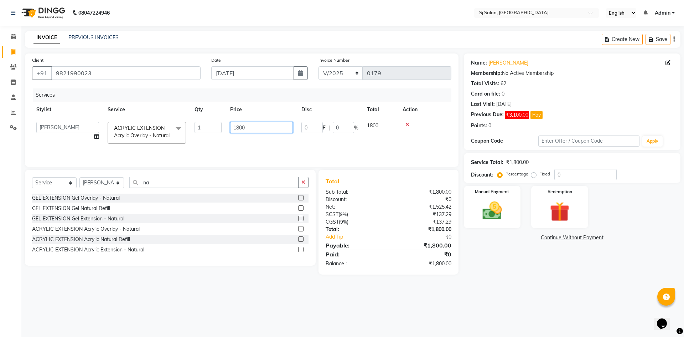
click at [239, 128] on input "1800" at bounding box center [261, 127] width 63 height 11
type input "1500"
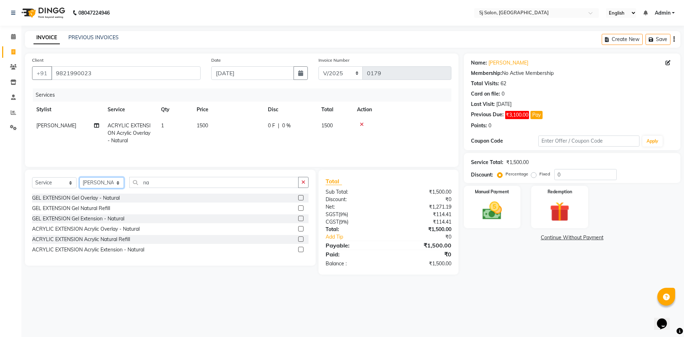
click at [116, 189] on div "Select Service Product Membership Package Voucher Prepaid Gift Card Select Styl…" at bounding box center [170, 185] width 276 height 17
select select "86039"
click at [79, 177] on select "Select Stylist [PERSON_NAME] [PERSON_NAME] [PERSON_NAME] [PERSON_NAME]" at bounding box center [101, 182] width 45 height 11
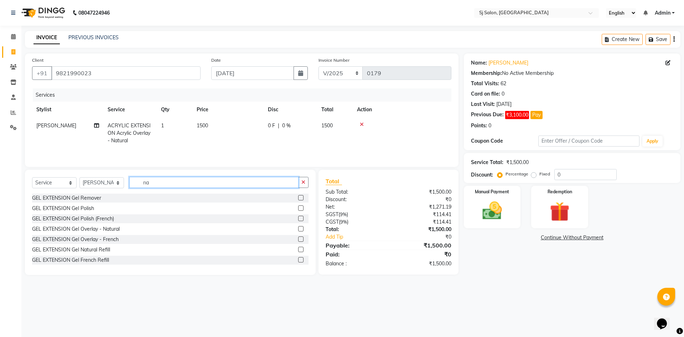
click at [150, 182] on input "na" at bounding box center [213, 182] width 169 height 11
type input "n"
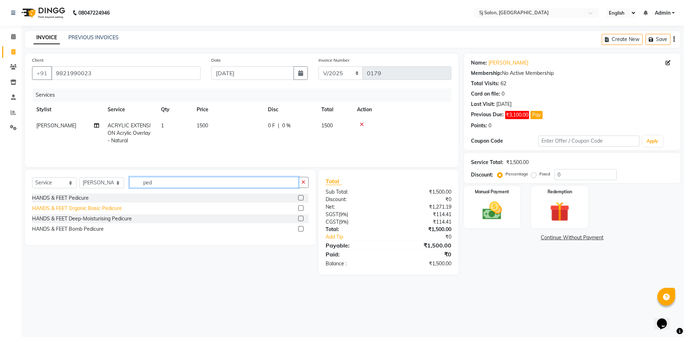
type input "ped"
click at [120, 207] on div "HANDS & FEET Organic Basic Pedicure" at bounding box center [77, 207] width 90 height 7
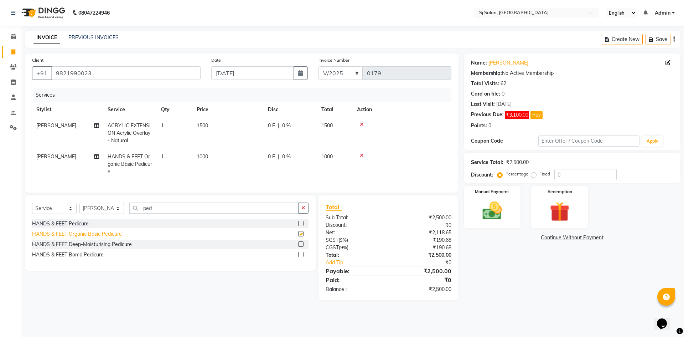
checkbox input "false"
click at [202, 155] on span "1000" at bounding box center [202, 156] width 11 height 6
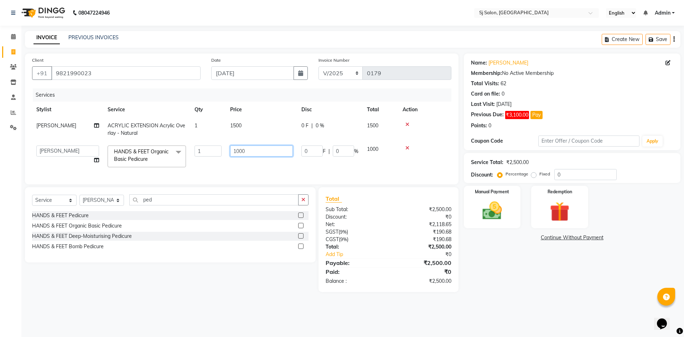
click at [239, 149] on input "1000" at bounding box center [261, 150] width 63 height 11
type input "900"
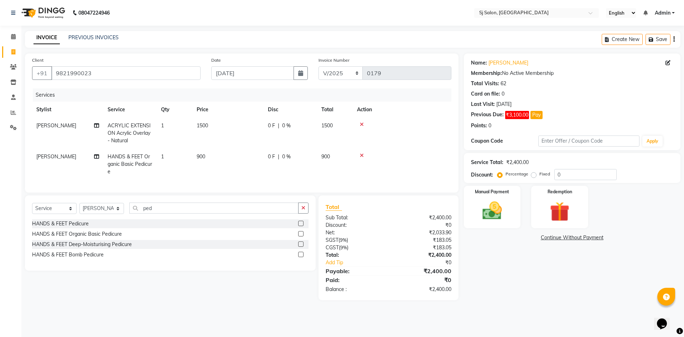
click at [229, 286] on div "Select Service Product Membership Package Voucher Prepaid Gift Card Select Styl…" at bounding box center [168, 247] width 296 height 105
click at [120, 214] on select "Select Stylist [PERSON_NAME] [PERSON_NAME] [PERSON_NAME] [PERSON_NAME]" at bounding box center [101, 208] width 45 height 11
select select "86054"
click at [79, 208] on select "Select Stylist [PERSON_NAME] [PERSON_NAME] [PERSON_NAME] [PERSON_NAME]" at bounding box center [101, 208] width 45 height 11
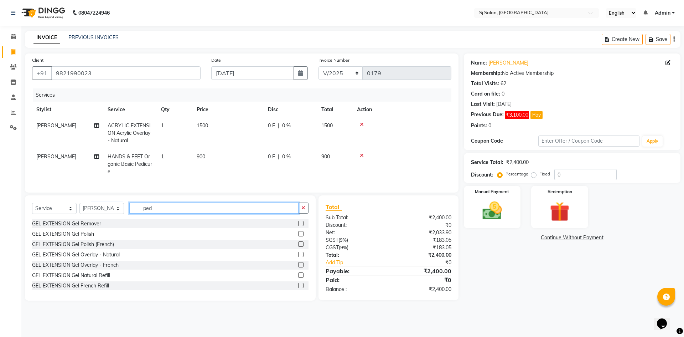
click at [160, 213] on input "ped" at bounding box center [213, 207] width 169 height 11
type input "p"
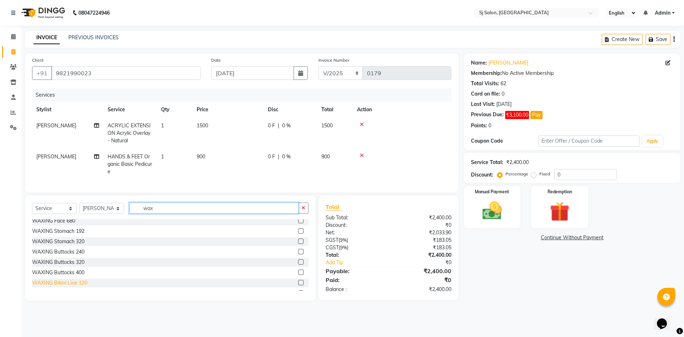
scroll to position [445, 0]
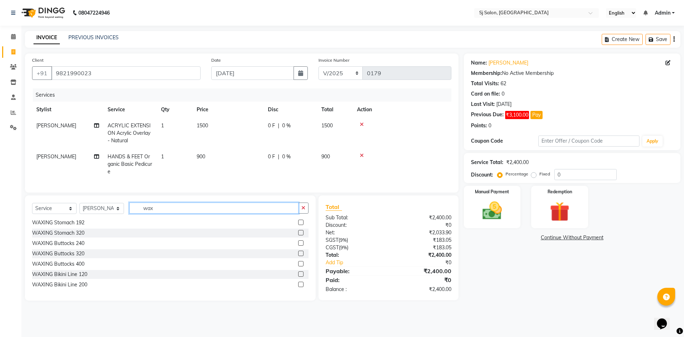
type input "wax"
click at [309, 293] on div "Select Service Product Membership Package Voucher Prepaid Gift Card Select Styl…" at bounding box center [170, 247] width 291 height 105
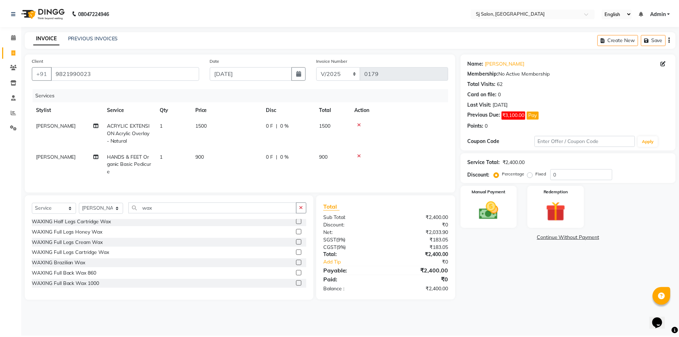
scroll to position [142, 0]
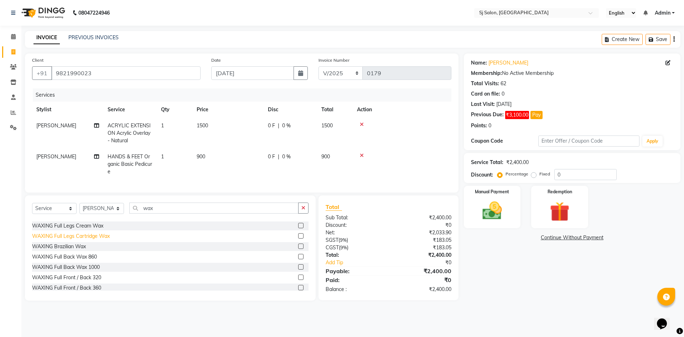
click at [99, 240] on div "WAXING Full Legs Cartridge Wax" at bounding box center [71, 235] width 78 height 7
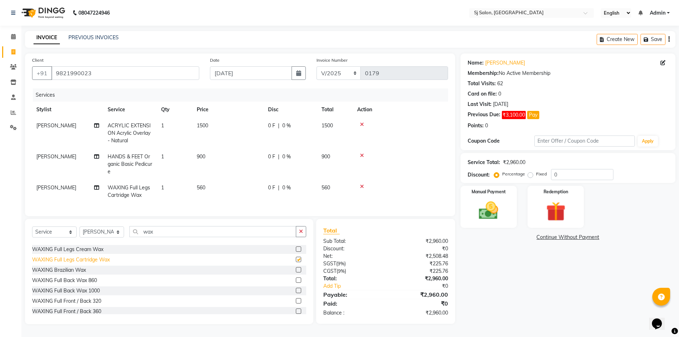
checkbox input "false"
click at [207, 186] on td "560" at bounding box center [227, 192] width 71 height 24
select select "86054"
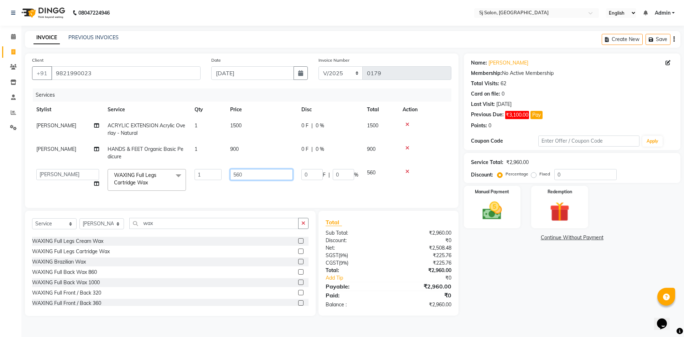
click at [252, 173] on input "560" at bounding box center [261, 174] width 63 height 11
type input "5"
type input "1180"
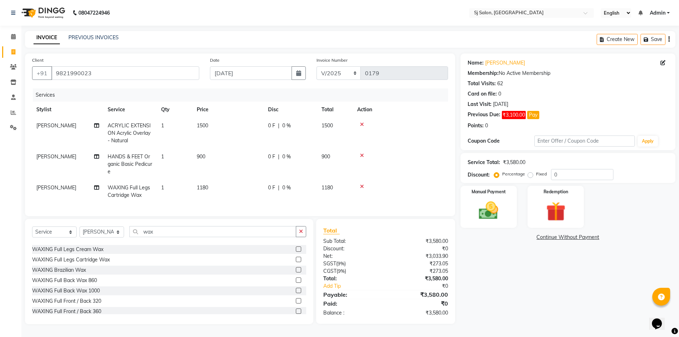
click at [517, 320] on div "Name: [PERSON_NAME] Membership: No Active Membership Total Visits: 62 Card on f…" at bounding box center [570, 188] width 220 height 270
click at [116, 235] on select "Select Stylist [PERSON_NAME] [PERSON_NAME] [PERSON_NAME] [PERSON_NAME]" at bounding box center [101, 231] width 45 height 11
select select "86038"
click at [79, 232] on select "Select Stylist [PERSON_NAME] [PERSON_NAME] [PERSON_NAME] [PERSON_NAME]" at bounding box center [101, 231] width 45 height 11
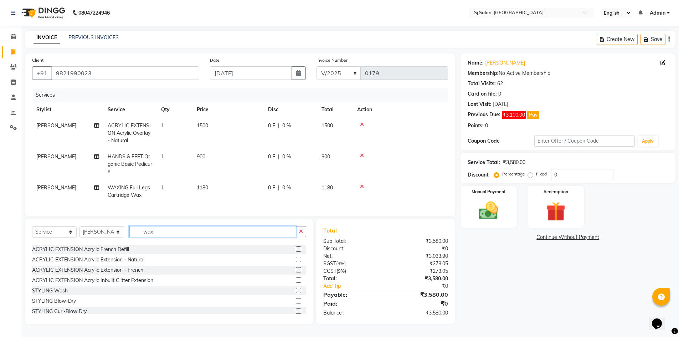
click at [165, 236] on input "wax" at bounding box center [212, 231] width 167 height 11
type input "w"
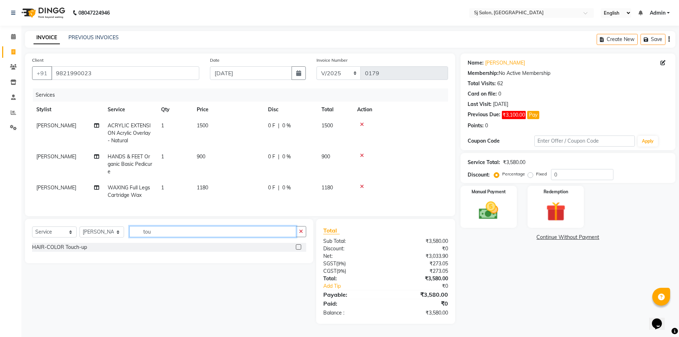
type input "tou"
click at [300, 249] on label at bounding box center [298, 246] width 5 height 5
click at [300, 249] on input "checkbox" at bounding box center [298, 247] width 5 height 5
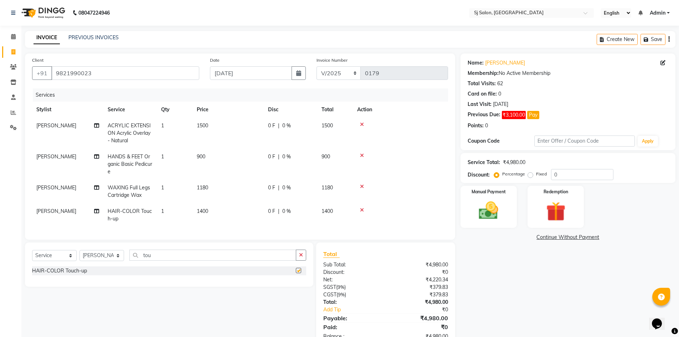
checkbox input "false"
click at [202, 208] on span "1400" at bounding box center [202, 211] width 11 height 6
select select "86038"
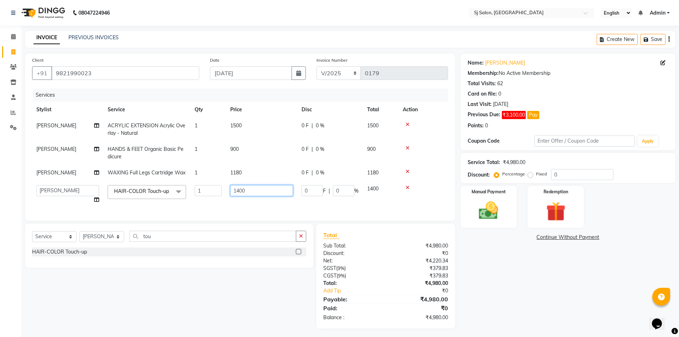
click at [239, 190] on input "1400" at bounding box center [261, 190] width 63 height 11
type input "1500"
click at [278, 293] on div "Select Service Product Membership Package Voucher Prepaid Gift Card Select Styl…" at bounding box center [166, 275] width 293 height 105
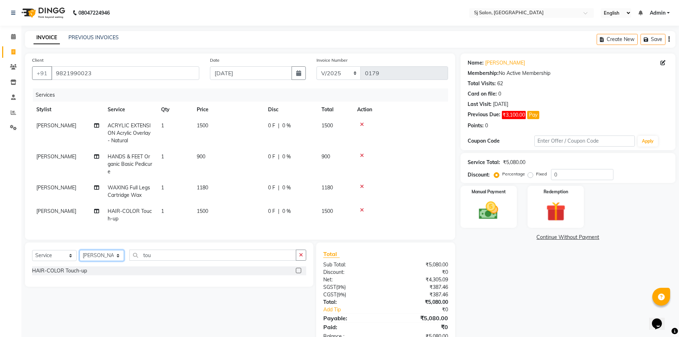
click at [119, 259] on select "Select Stylist [PERSON_NAME] [PERSON_NAME] [PERSON_NAME] [PERSON_NAME]" at bounding box center [101, 255] width 45 height 11
select select "86039"
click at [79, 255] on select "Select Stylist [PERSON_NAME] [PERSON_NAME] [PERSON_NAME] [PERSON_NAME]" at bounding box center [101, 255] width 45 height 11
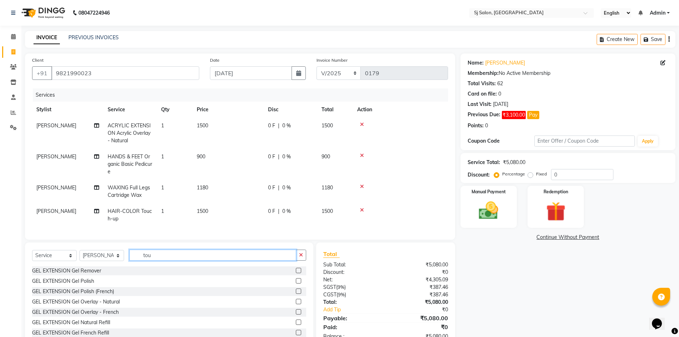
click at [165, 260] on input "tou" at bounding box center [212, 254] width 167 height 11
type input "t"
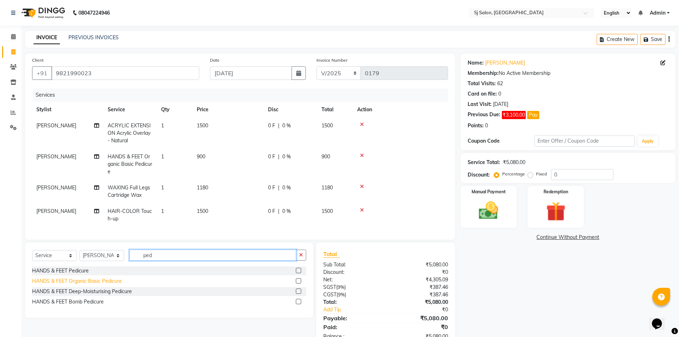
type input "ped"
click at [112, 285] on div "HANDS & FEET Organic Basic Pedicure" at bounding box center [77, 280] width 90 height 7
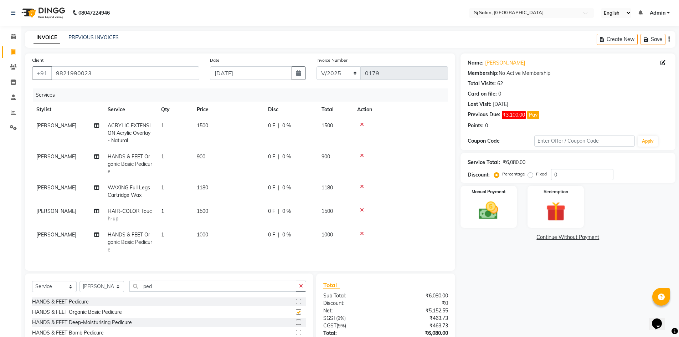
checkbox input "false"
click at [201, 234] on span "1000" at bounding box center [202, 234] width 11 height 6
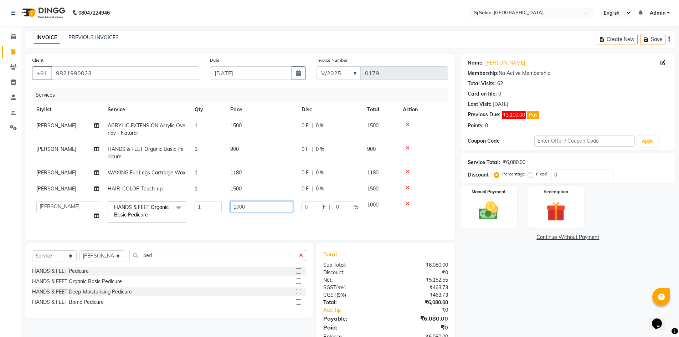
click at [238, 207] on input "1000" at bounding box center [261, 206] width 63 height 11
click at [238, 206] on input "1000" at bounding box center [261, 206] width 63 height 11
type input "900"
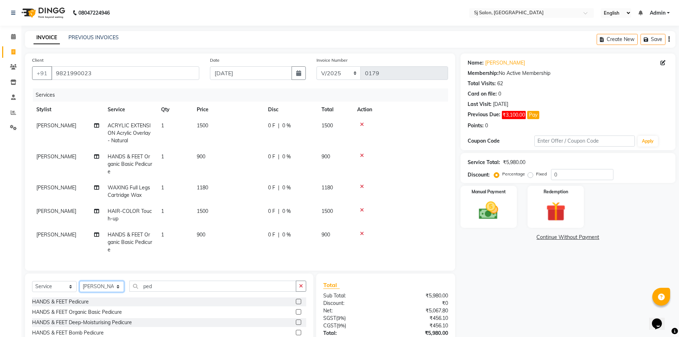
click at [119, 261] on div "Client [PHONE_NUMBER] Date [DATE] Invoice Number V/2025 V/[PHONE_NUMBER] Servic…" at bounding box center [240, 215] width 441 height 324
select select "86054"
click at [79, 284] on select "Select Stylist [PERSON_NAME] [PERSON_NAME] [PERSON_NAME] [PERSON_NAME]" at bounding box center [101, 286] width 45 height 11
click at [162, 289] on input "ped" at bounding box center [212, 285] width 167 height 11
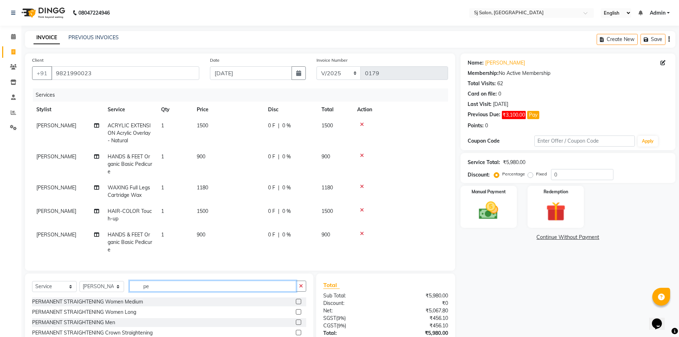
type input "p"
type input "mani"
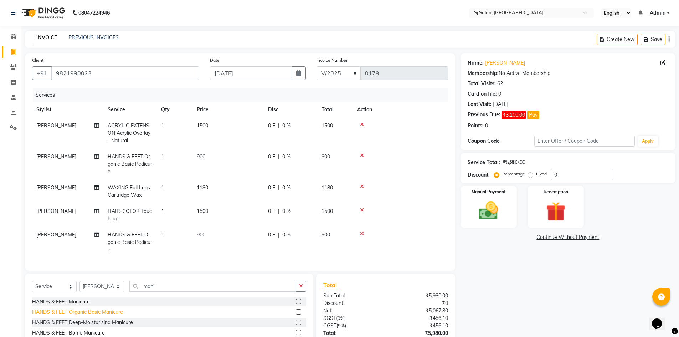
click at [97, 314] on div "HANDS & FEET Organic Basic Manicure" at bounding box center [77, 311] width 91 height 7
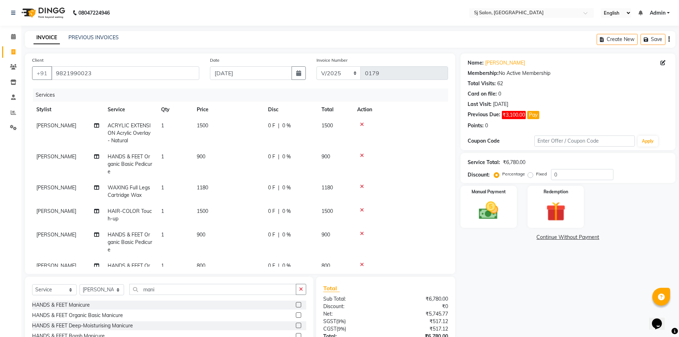
click at [173, 313] on div "HANDS & FEET Organic Basic Manicure" at bounding box center [169, 315] width 274 height 9
click at [299, 312] on label at bounding box center [298, 314] width 5 height 5
click at [299, 313] on input "checkbox" at bounding box center [298, 315] width 5 height 5
checkbox input "false"
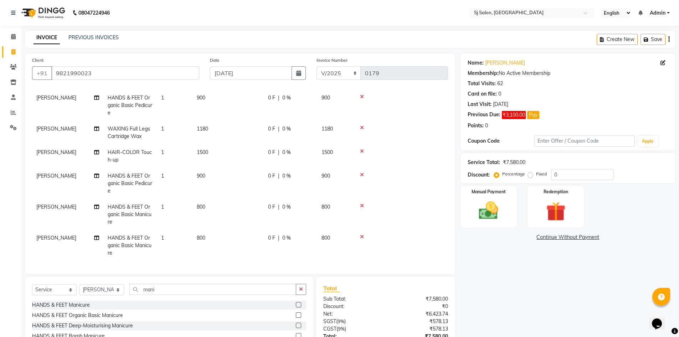
scroll to position [64, 0]
click at [362, 234] on icon at bounding box center [362, 236] width 4 height 5
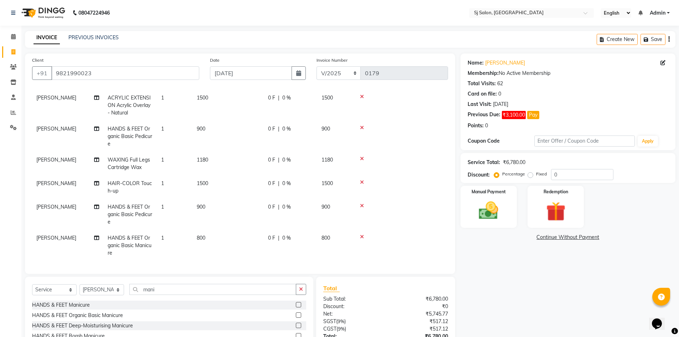
scroll to position [33, 0]
click at [202, 234] on span "800" at bounding box center [201, 237] width 9 height 6
select select "86054"
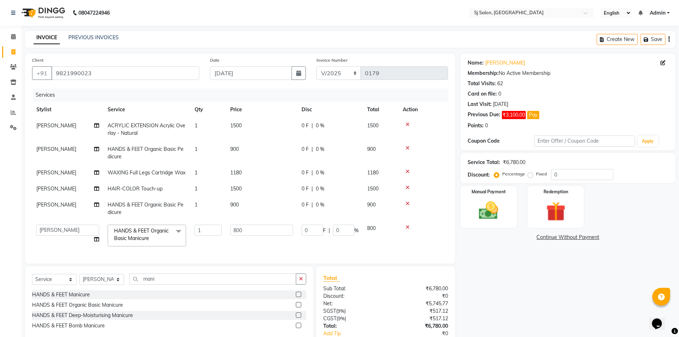
scroll to position [0, 0]
click at [235, 229] on input "800" at bounding box center [261, 229] width 63 height 11
type input "600"
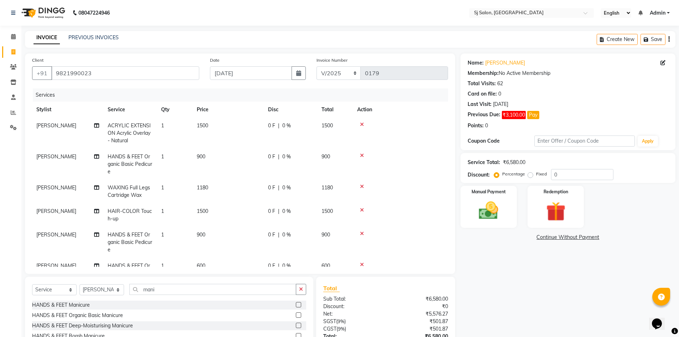
click at [514, 252] on div "Name: [PERSON_NAME] Membership: No Active Membership Total Visits: 62 Card on f…" at bounding box center [570, 217] width 220 height 328
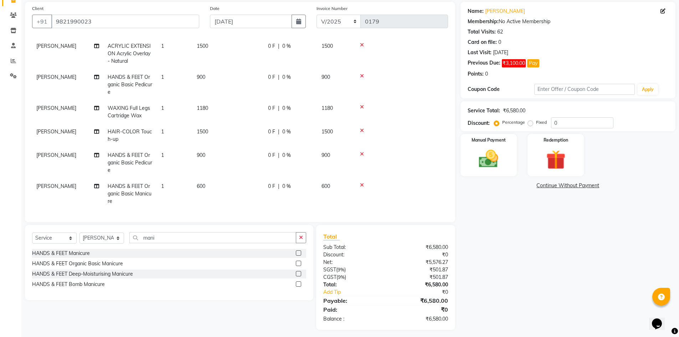
scroll to position [55, 0]
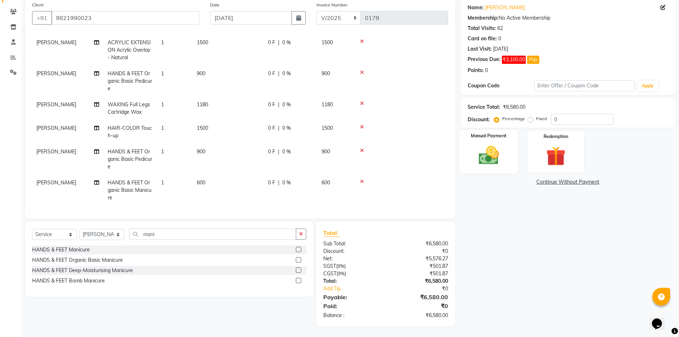
click at [489, 160] on img at bounding box center [488, 155] width 33 height 23
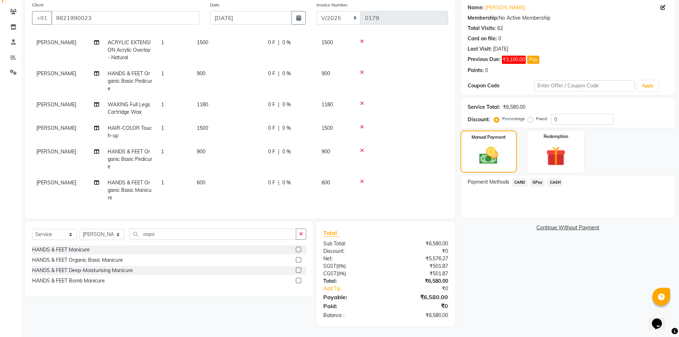
click at [535, 183] on span "GPay" at bounding box center [537, 182] width 15 height 8
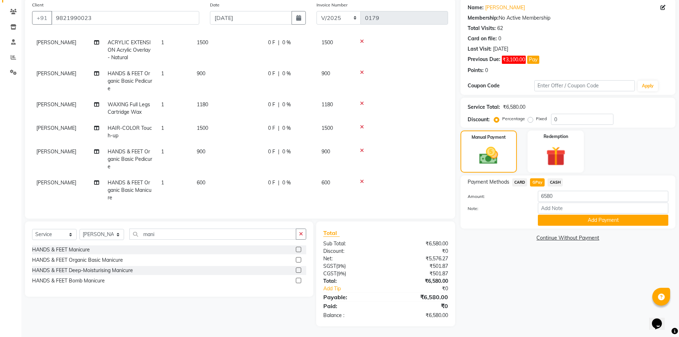
click at [559, 220] on button "Add Payment" at bounding box center [602, 219] width 130 height 11
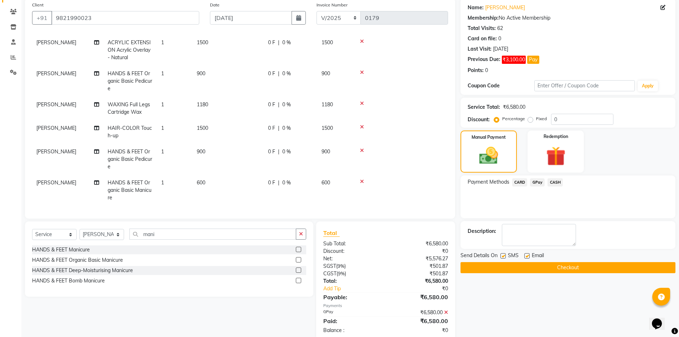
click at [502, 253] on label at bounding box center [502, 255] width 5 height 5
click at [502, 254] on input "checkbox" at bounding box center [502, 256] width 5 height 5
checkbox input "false"
click at [502, 264] on button "Checkout" at bounding box center [567, 267] width 215 height 11
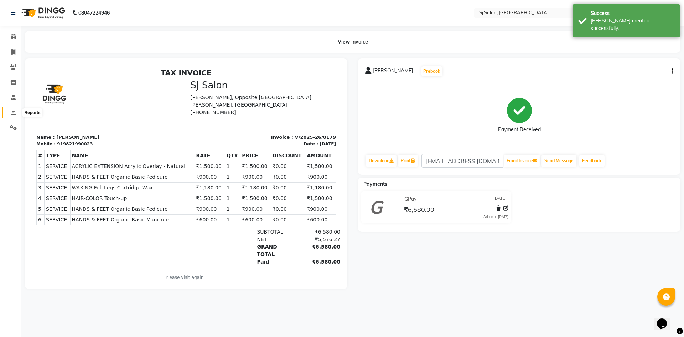
click at [10, 113] on span at bounding box center [13, 113] width 12 height 8
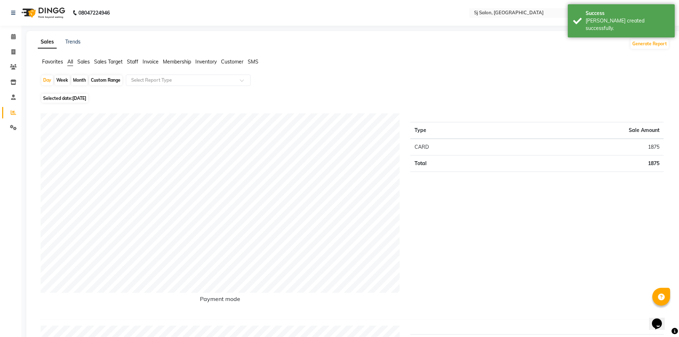
click at [89, 60] on span "Sales" at bounding box center [83, 61] width 12 height 6
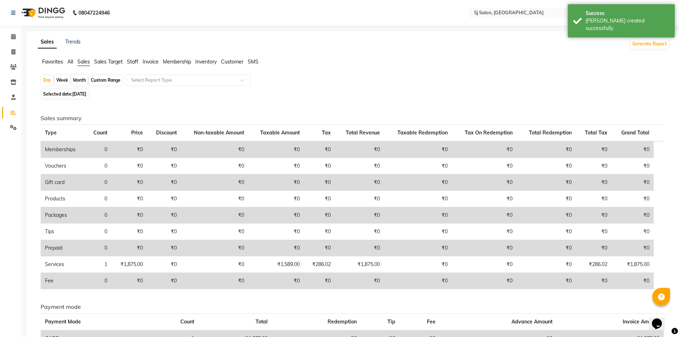
click at [86, 95] on span "[DATE]" at bounding box center [79, 93] width 14 height 5
select select "9"
select select "2025"
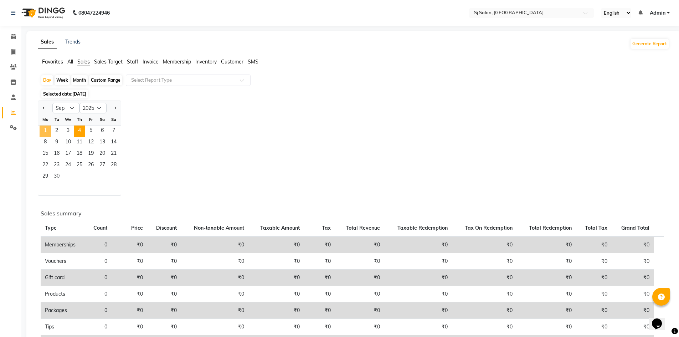
click at [49, 131] on span "1" at bounding box center [45, 130] width 11 height 11
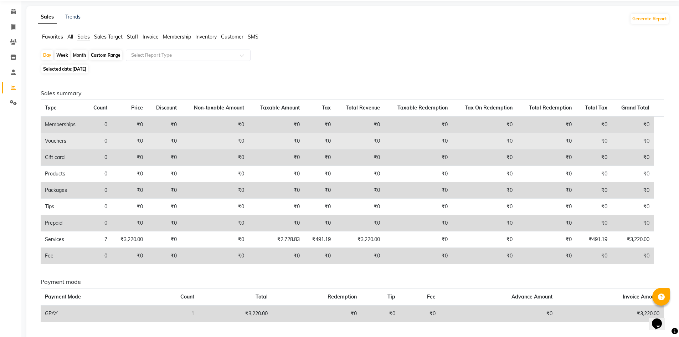
scroll to position [48, 0]
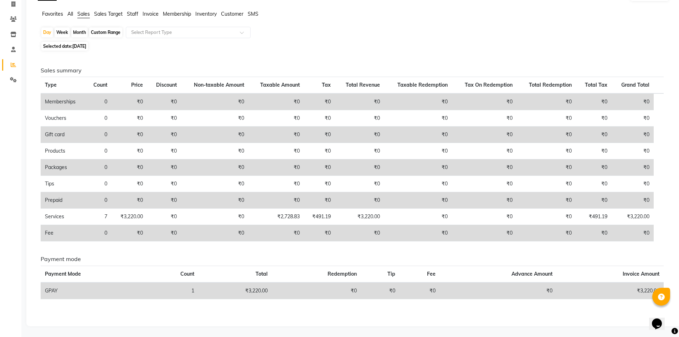
click at [81, 30] on div "Month" at bounding box center [79, 32] width 16 height 10
select select "9"
select select "2025"
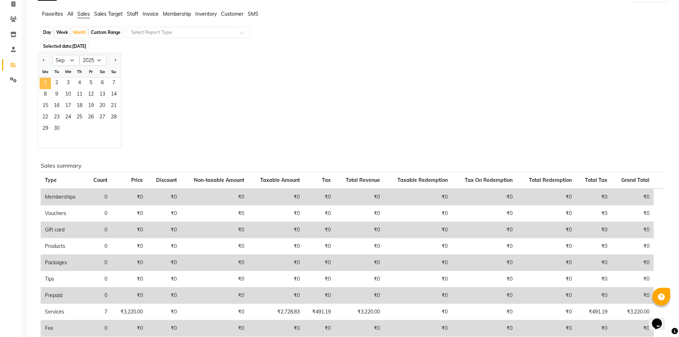
click at [48, 82] on span "1" at bounding box center [45, 83] width 11 height 11
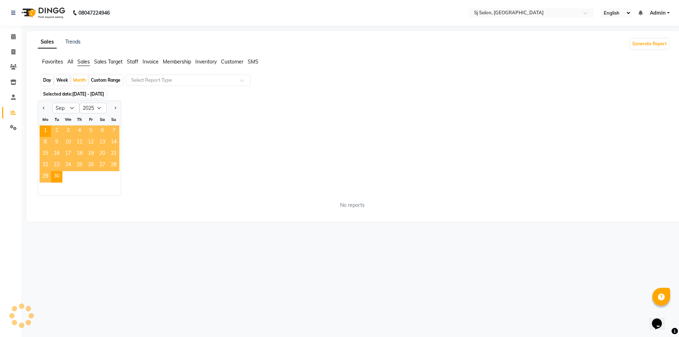
scroll to position [0, 0]
click at [48, 82] on div "Day" at bounding box center [47, 80] width 12 height 10
select select "9"
select select "2025"
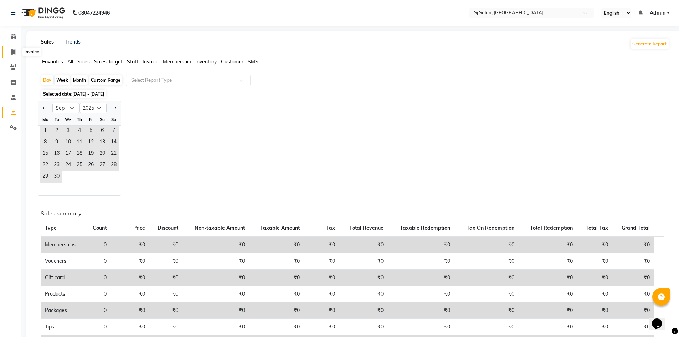
click at [15, 50] on icon at bounding box center [13, 51] width 4 height 5
select select "8616"
select select "service"
